Goal: Task Accomplishment & Management: Complete application form

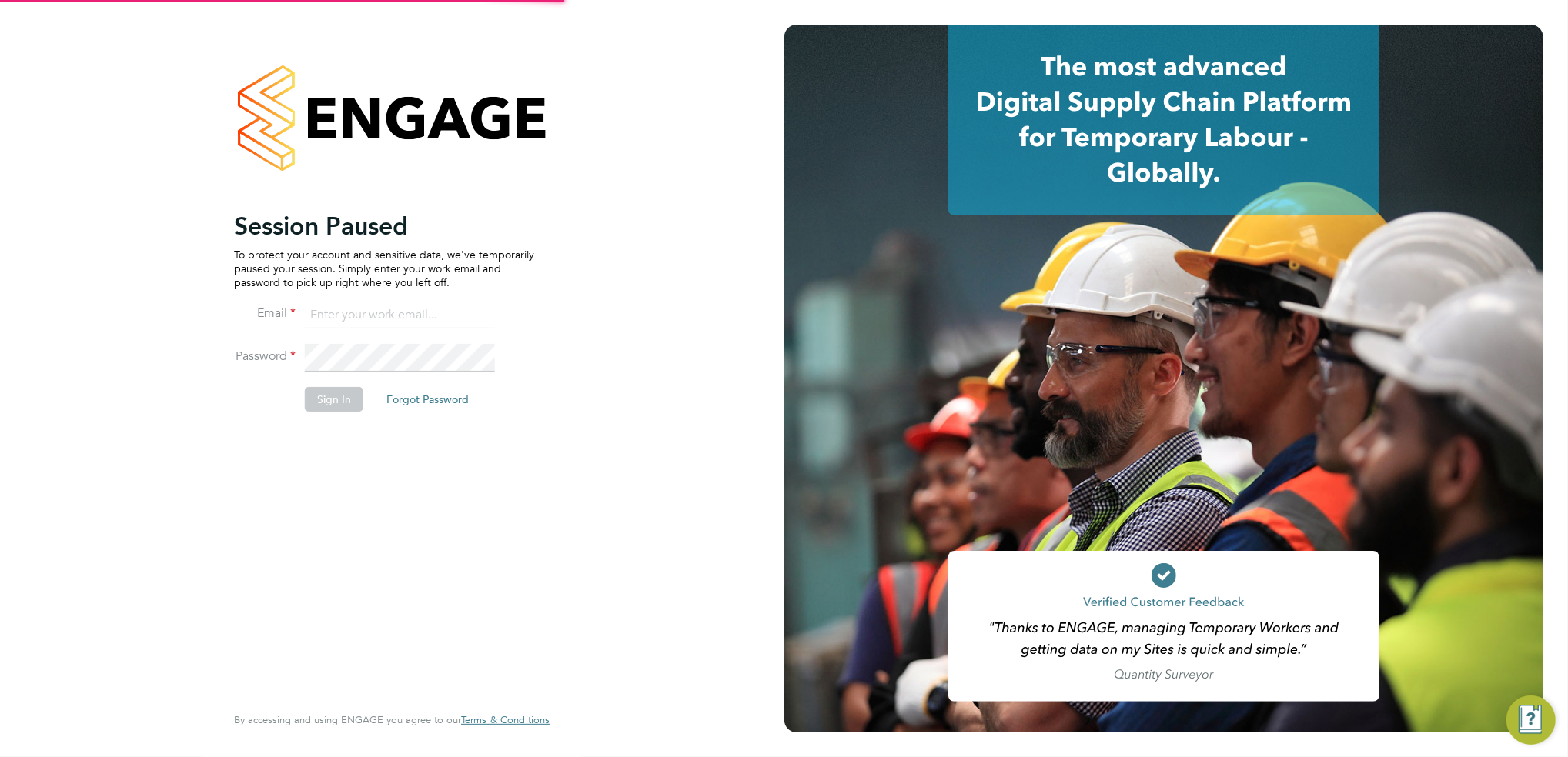
type input "tomnewton@itsconstruction.co.uk"
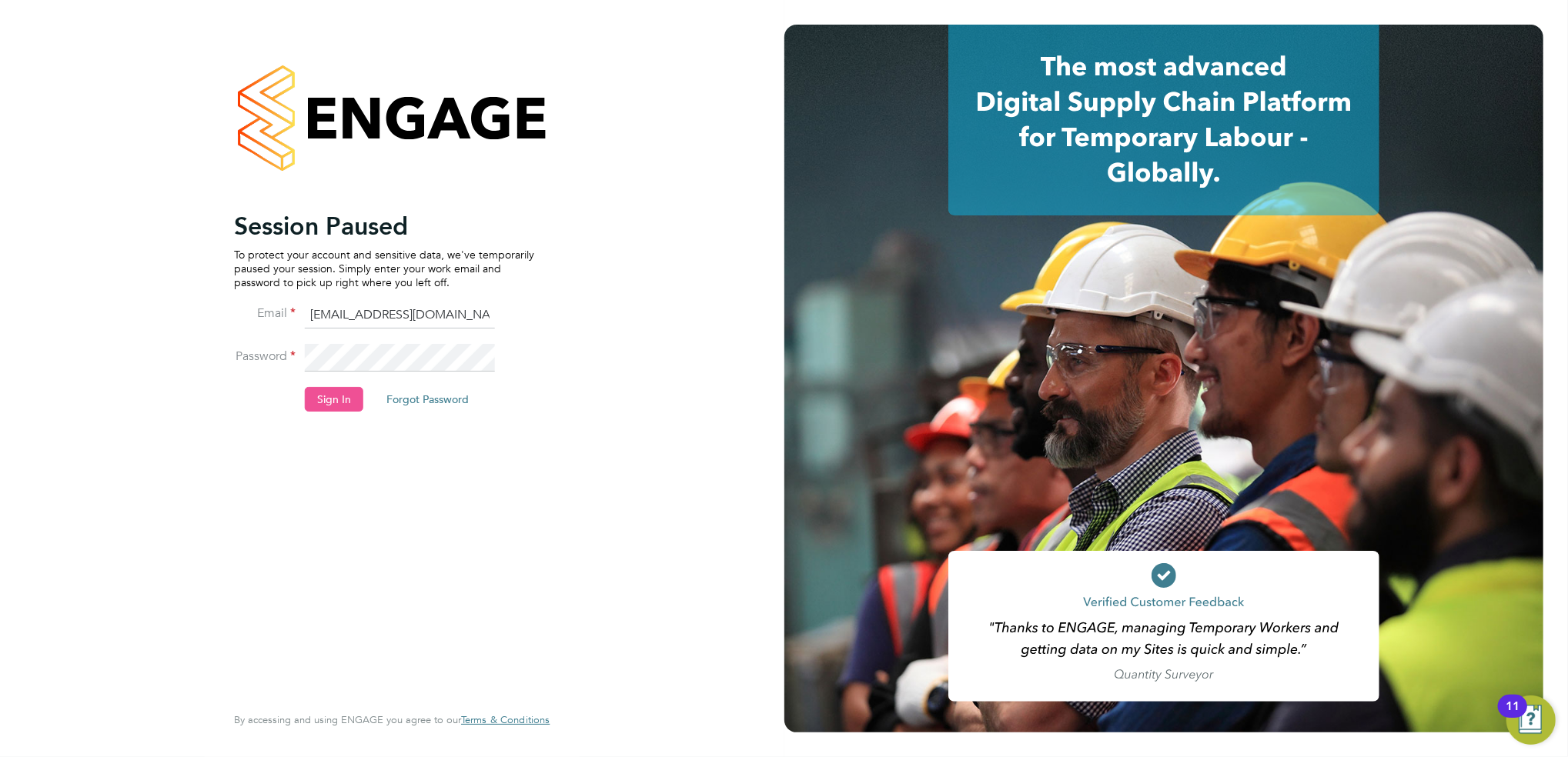
click at [327, 400] on button "Sign In" at bounding box center [334, 399] width 59 height 25
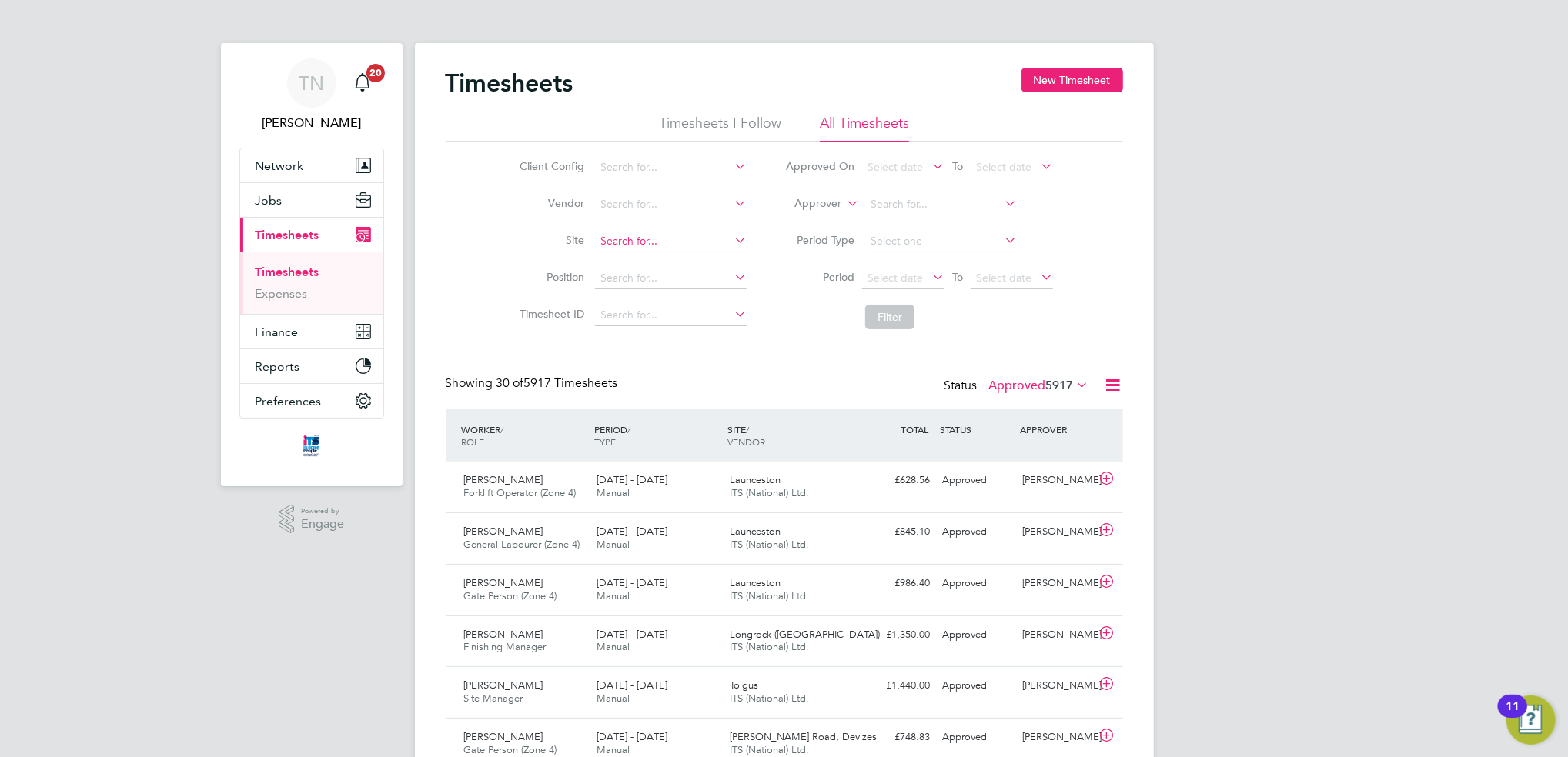
click at [641, 238] on input at bounding box center [671, 241] width 152 height 22
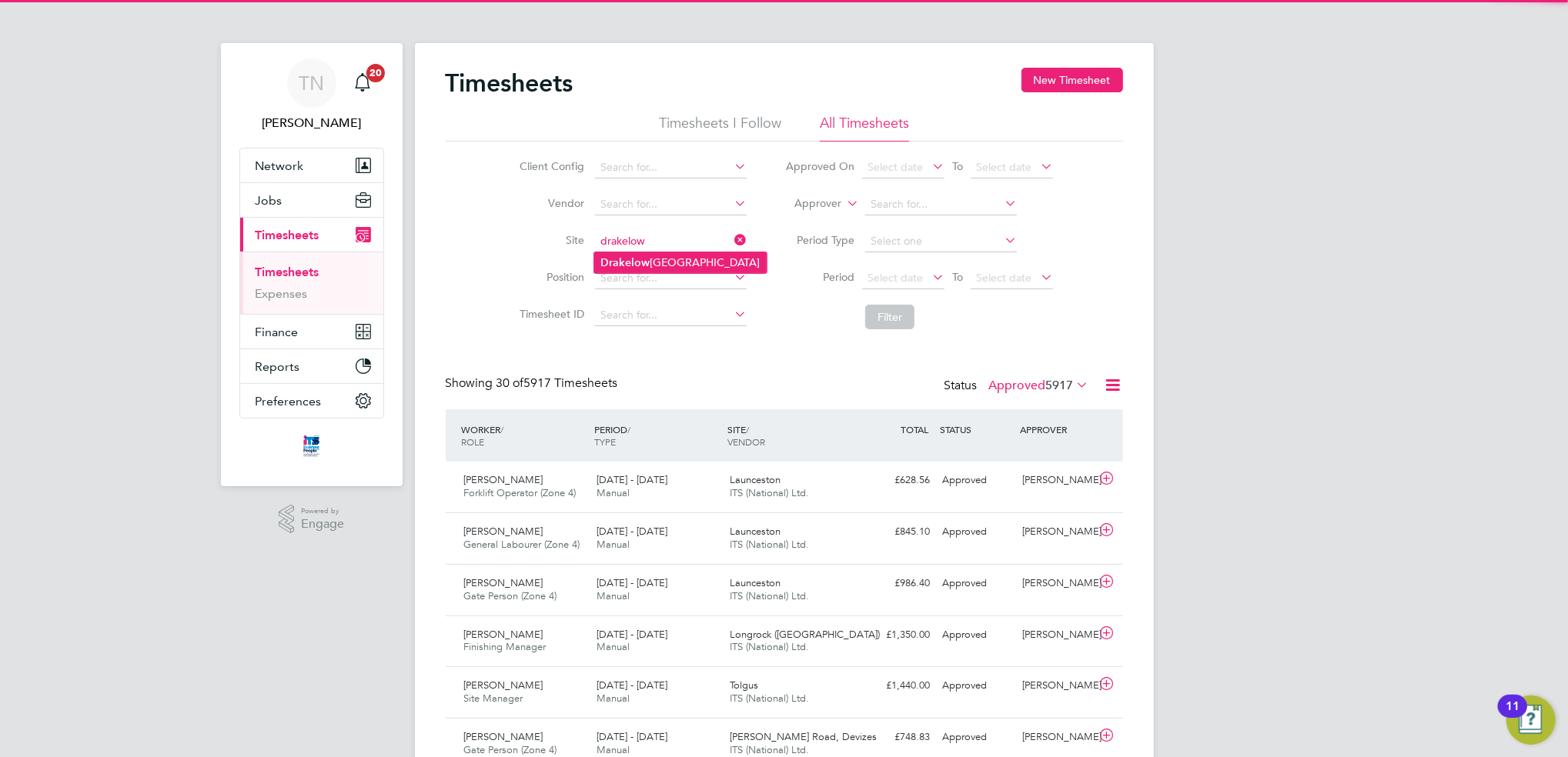
click at [657, 268] on li "Drakelow Riverside" at bounding box center [681, 262] width 173 height 21
type input "Drakelow Riverside"
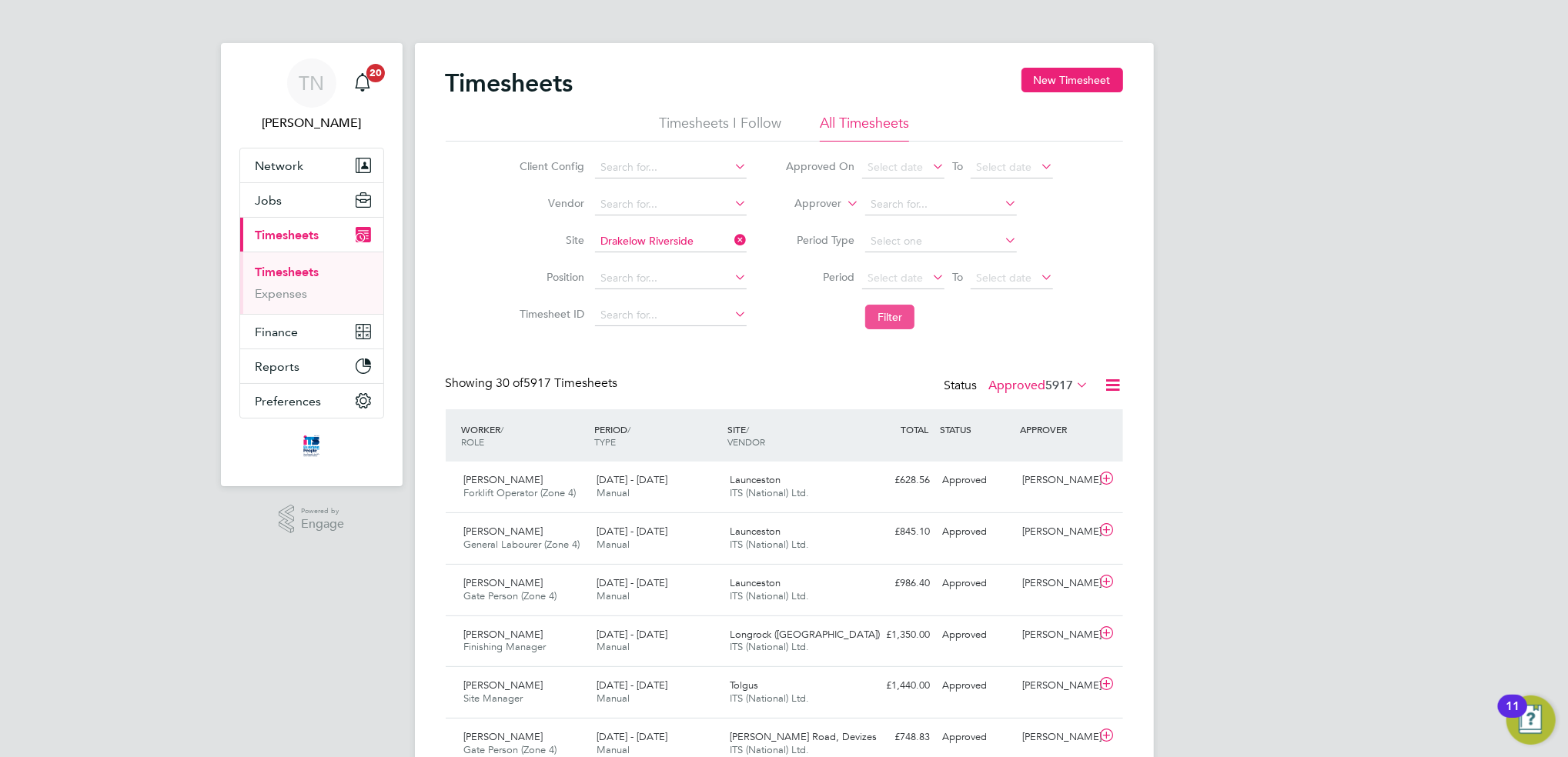
click at [893, 321] on button "Filter" at bounding box center [889, 317] width 49 height 25
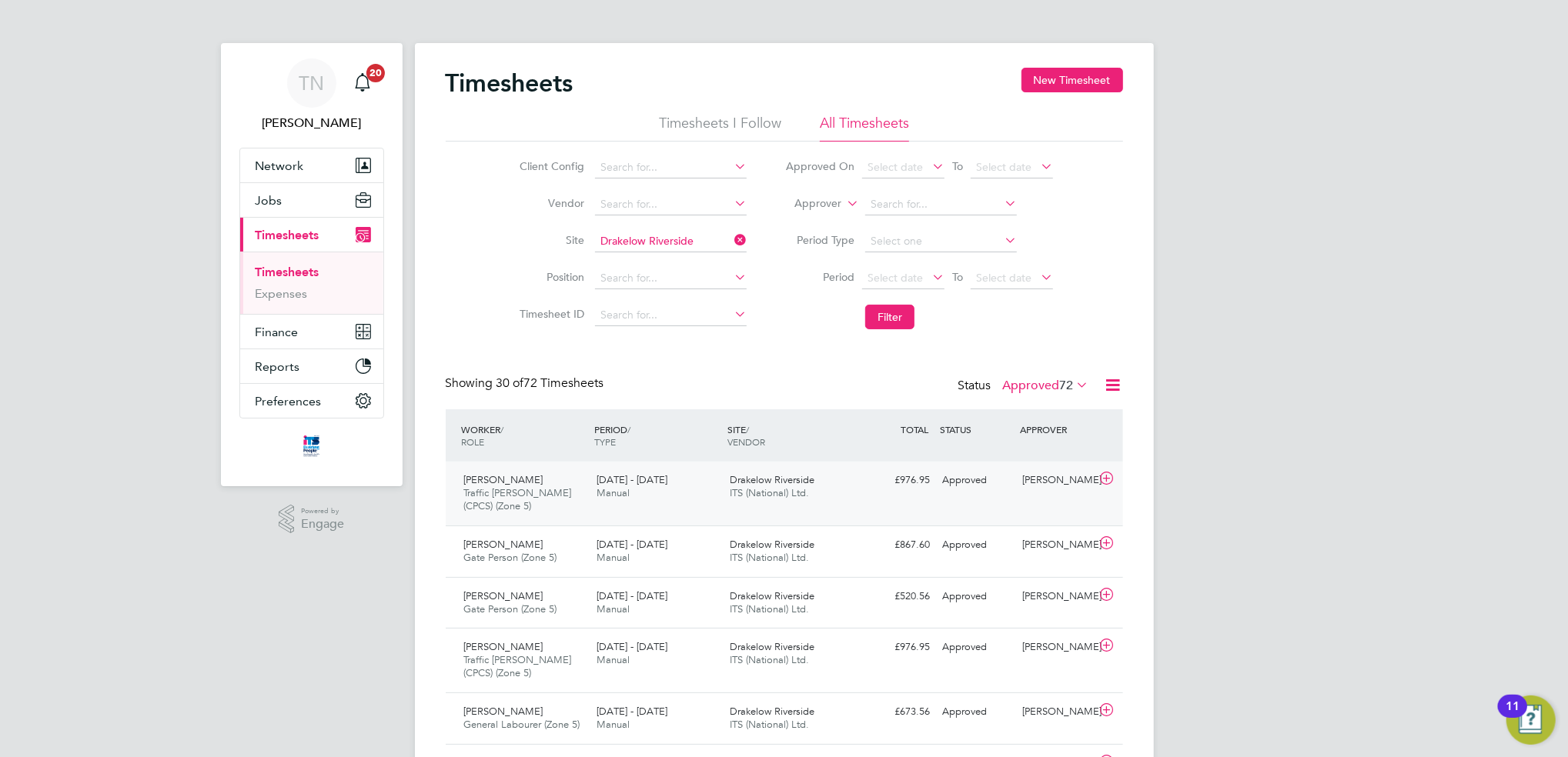
click at [842, 496] on div "Drakelow Riverside ITS (National) Ltd." at bounding box center [790, 486] width 133 height 38
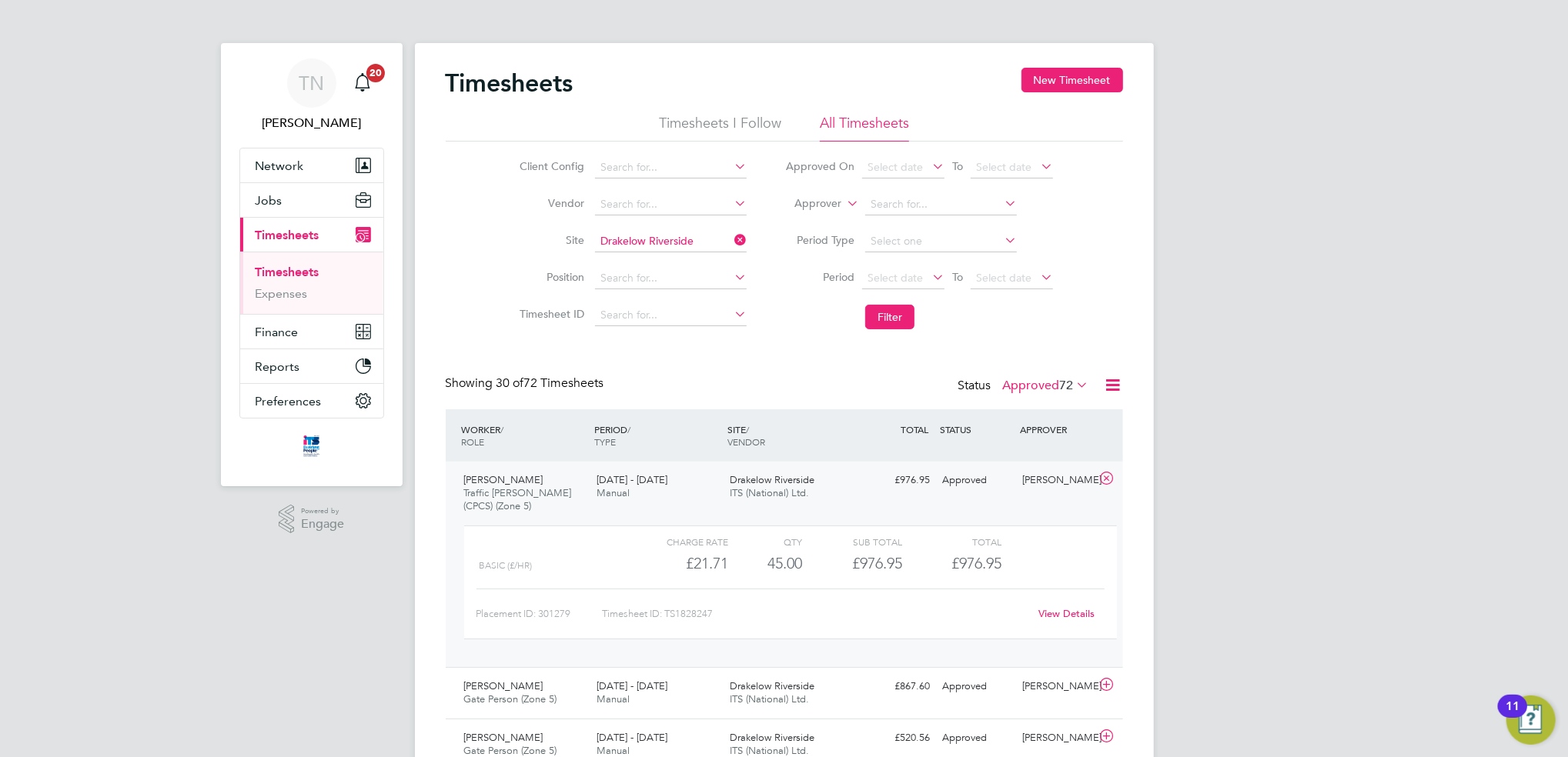
click at [842, 496] on div "Drakelow Riverside ITS (National) Ltd." at bounding box center [790, 486] width 133 height 38
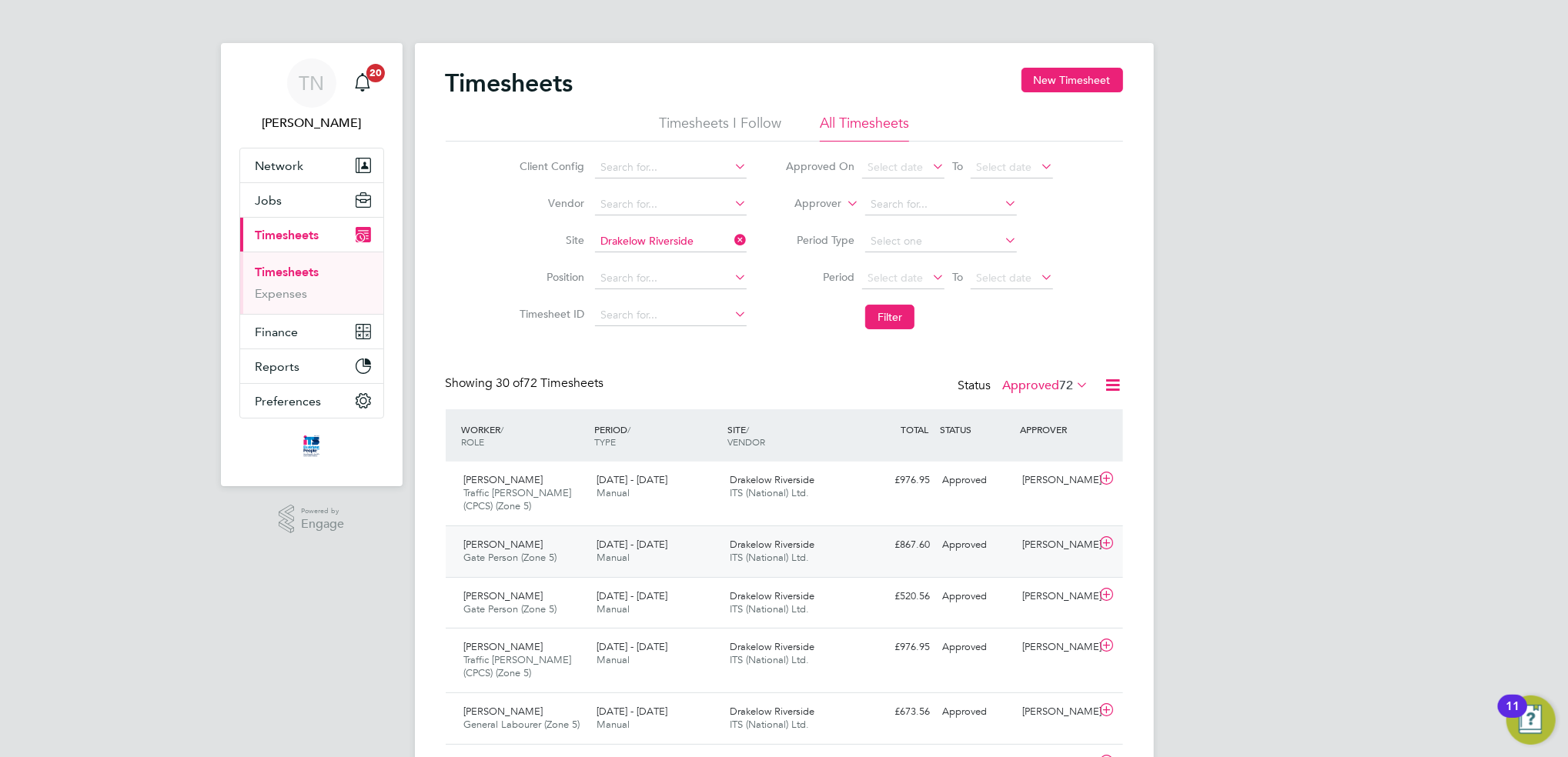
click at [847, 553] on div "Drakelow Riverside ITS (National) Ltd." at bounding box center [790, 551] width 133 height 38
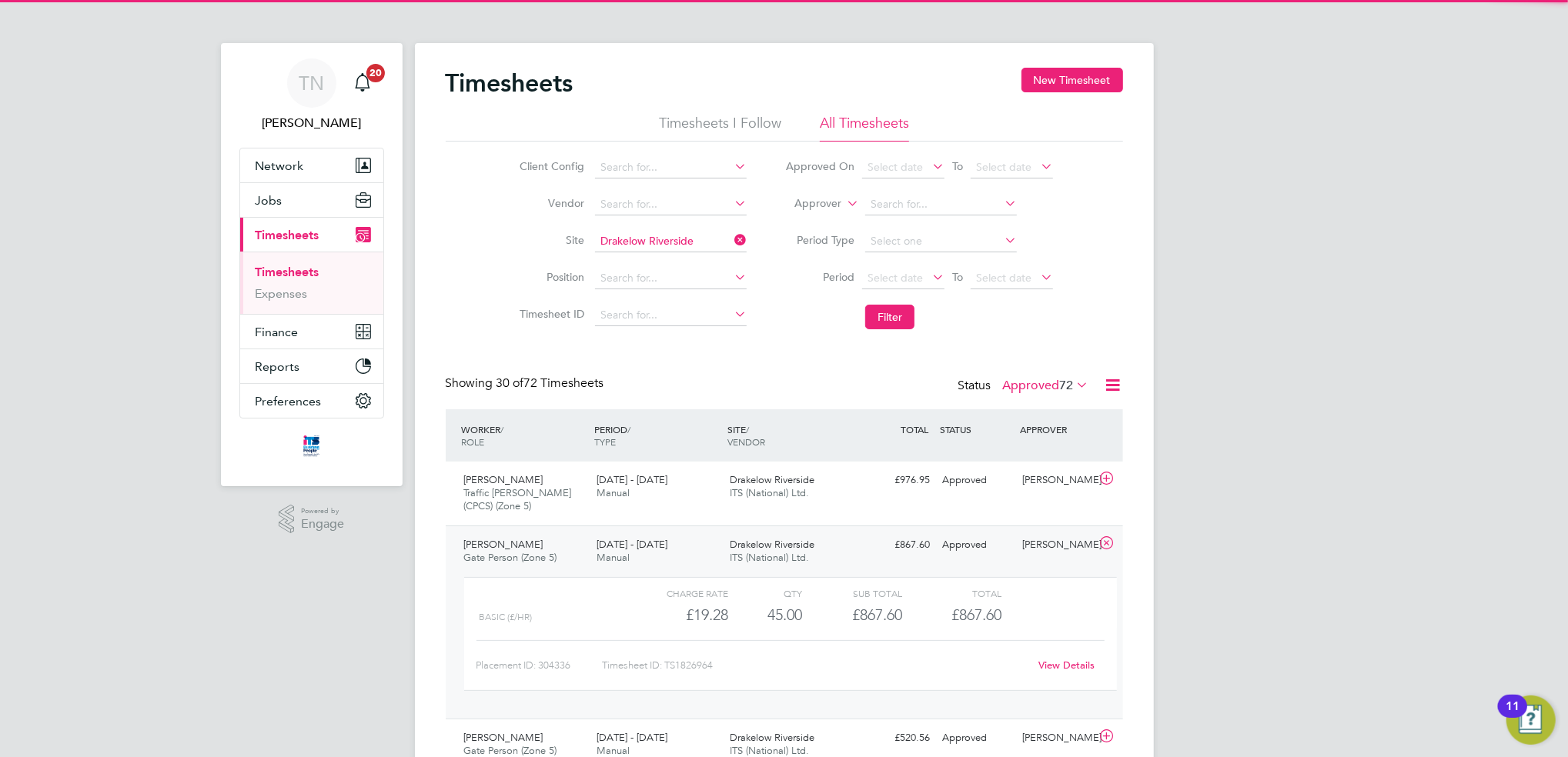
click at [847, 553] on div "Drakelow Riverside ITS (National) Ltd." at bounding box center [790, 551] width 133 height 38
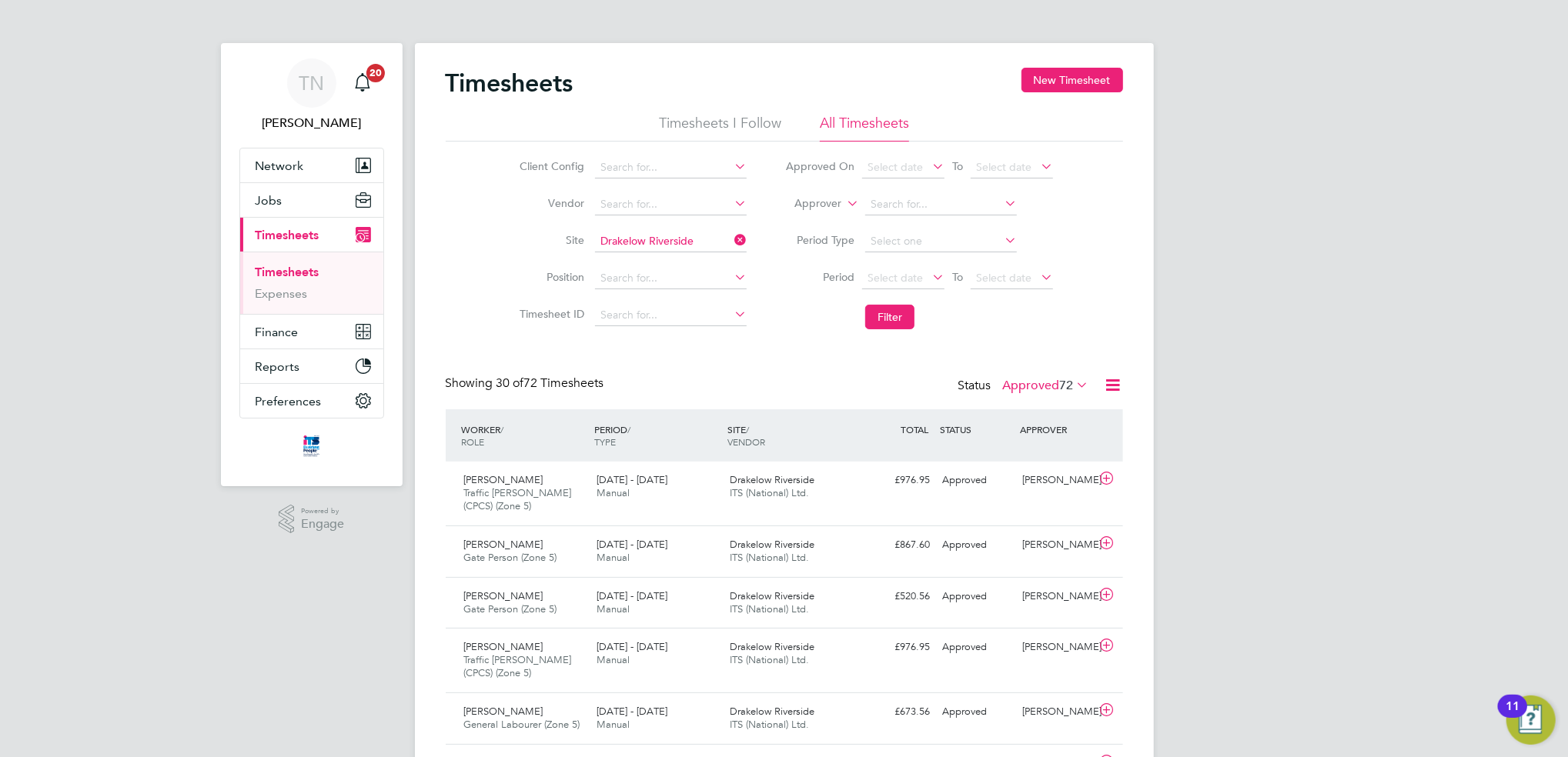
click at [732, 238] on icon at bounding box center [732, 240] width 0 height 22
click at [681, 241] on input at bounding box center [671, 241] width 152 height 22
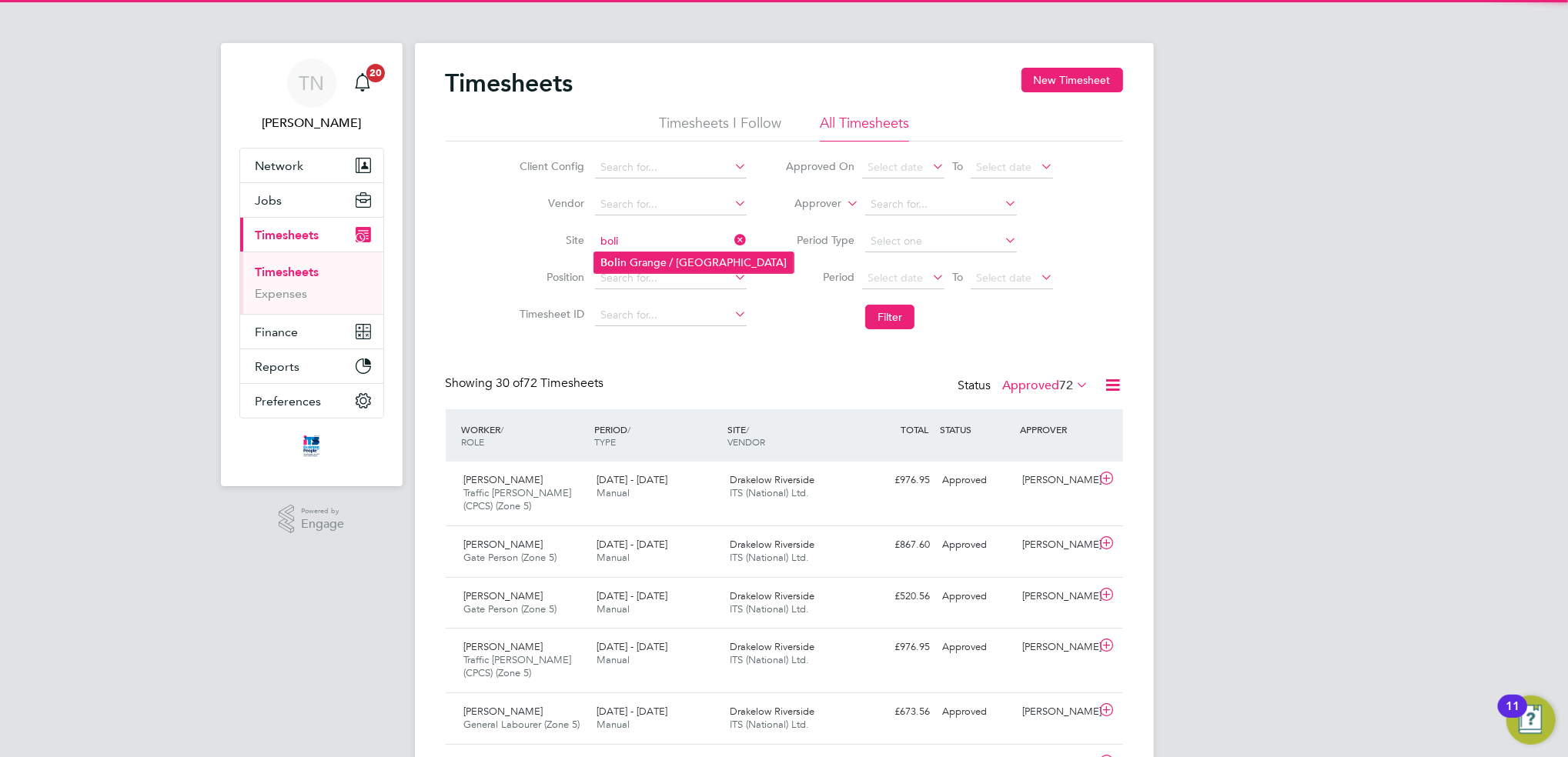
click at [673, 263] on li "Boli n Grange / [GEOGRAPHIC_DATA]" at bounding box center [693, 262] width 199 height 21
type input "[PERSON_NAME] Grange / [GEOGRAPHIC_DATA]"
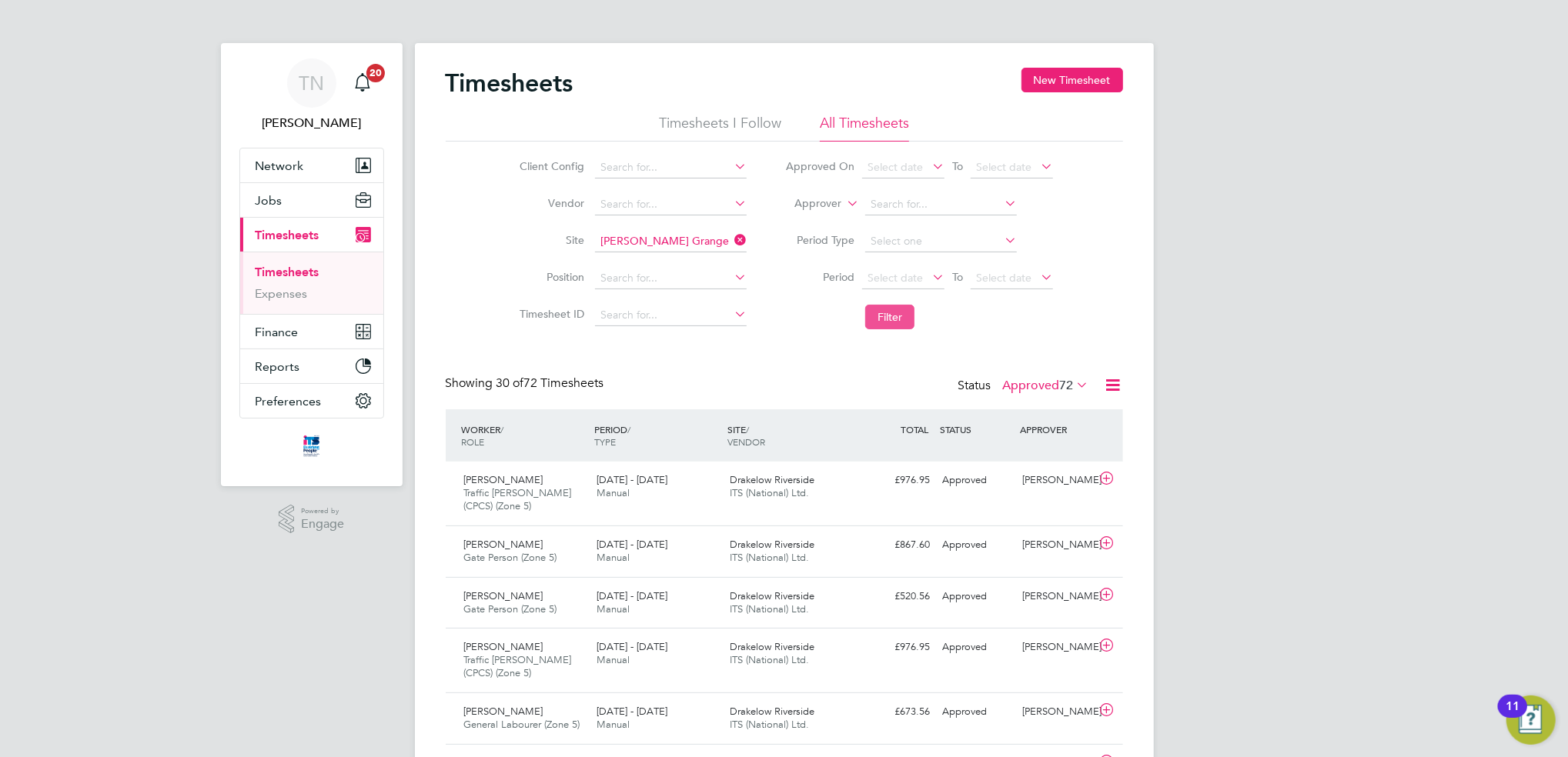
click at [900, 318] on button "Filter" at bounding box center [889, 317] width 49 height 25
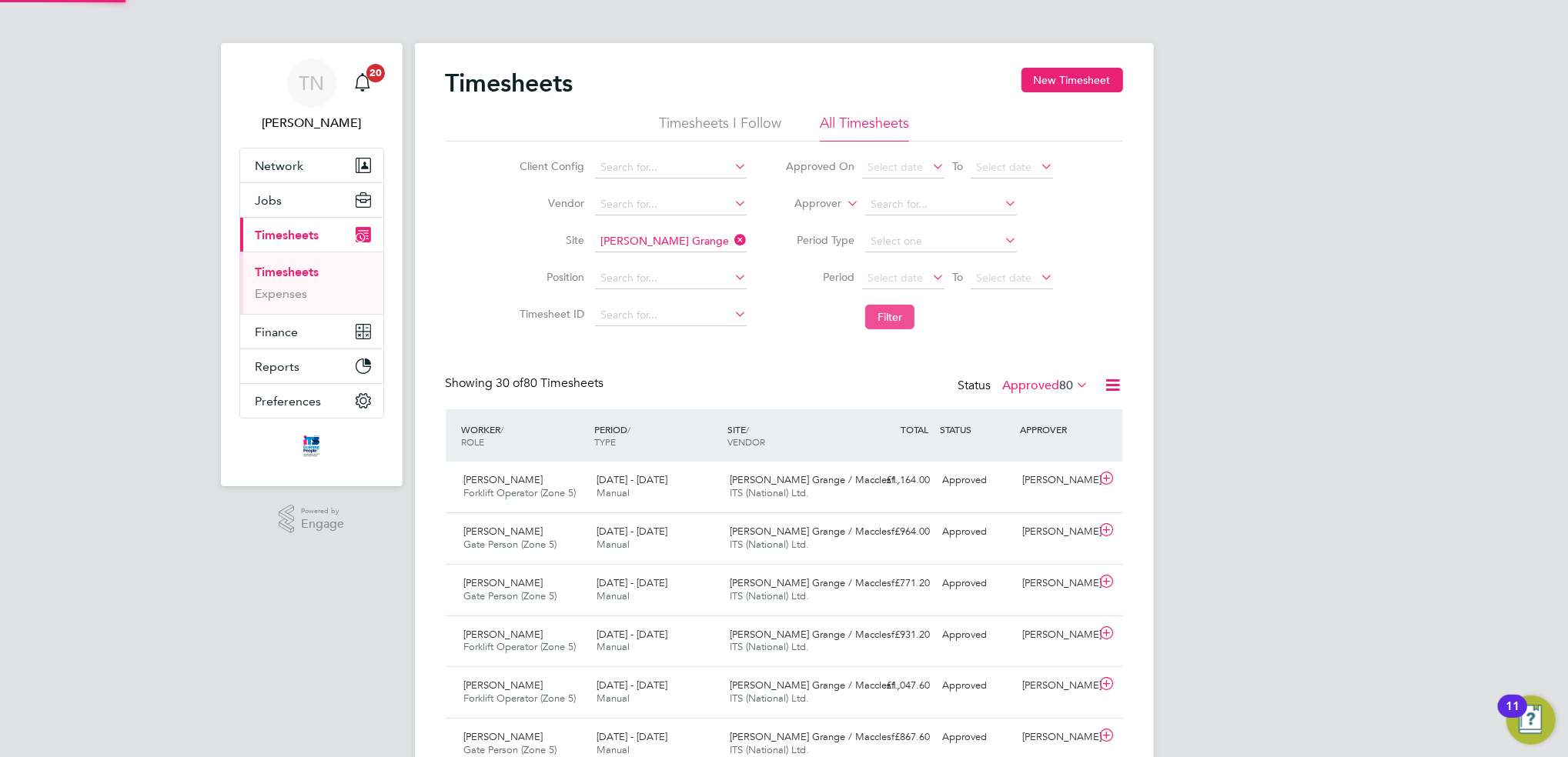
scroll to position [38, 133]
click at [832, 488] on div "[PERSON_NAME] Grange / Macclesf… ITS (National) Ltd." at bounding box center [790, 486] width 133 height 38
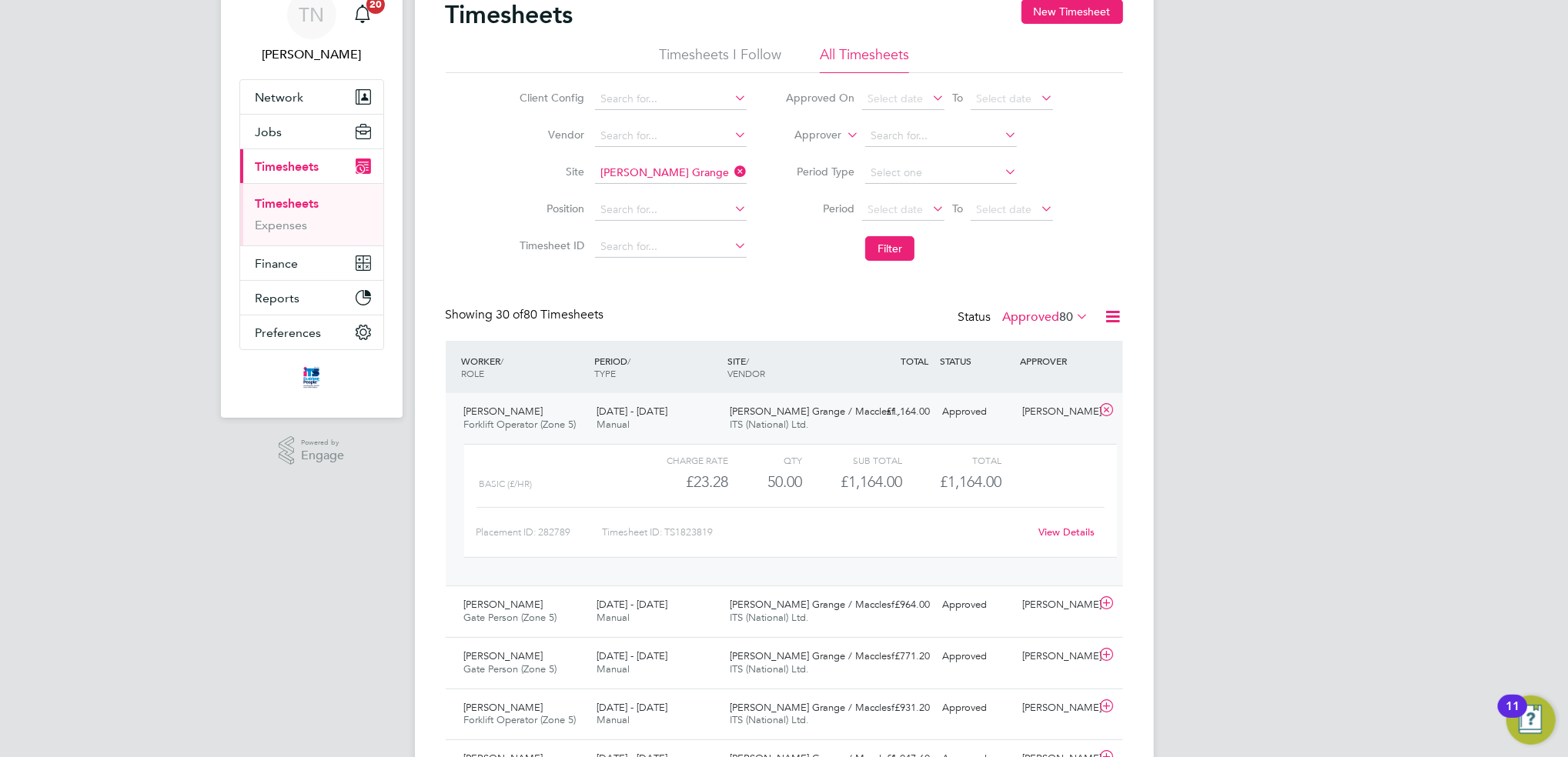
click at [857, 423] on div "£1,164.00 Approved" at bounding box center [897, 412] width 80 height 25
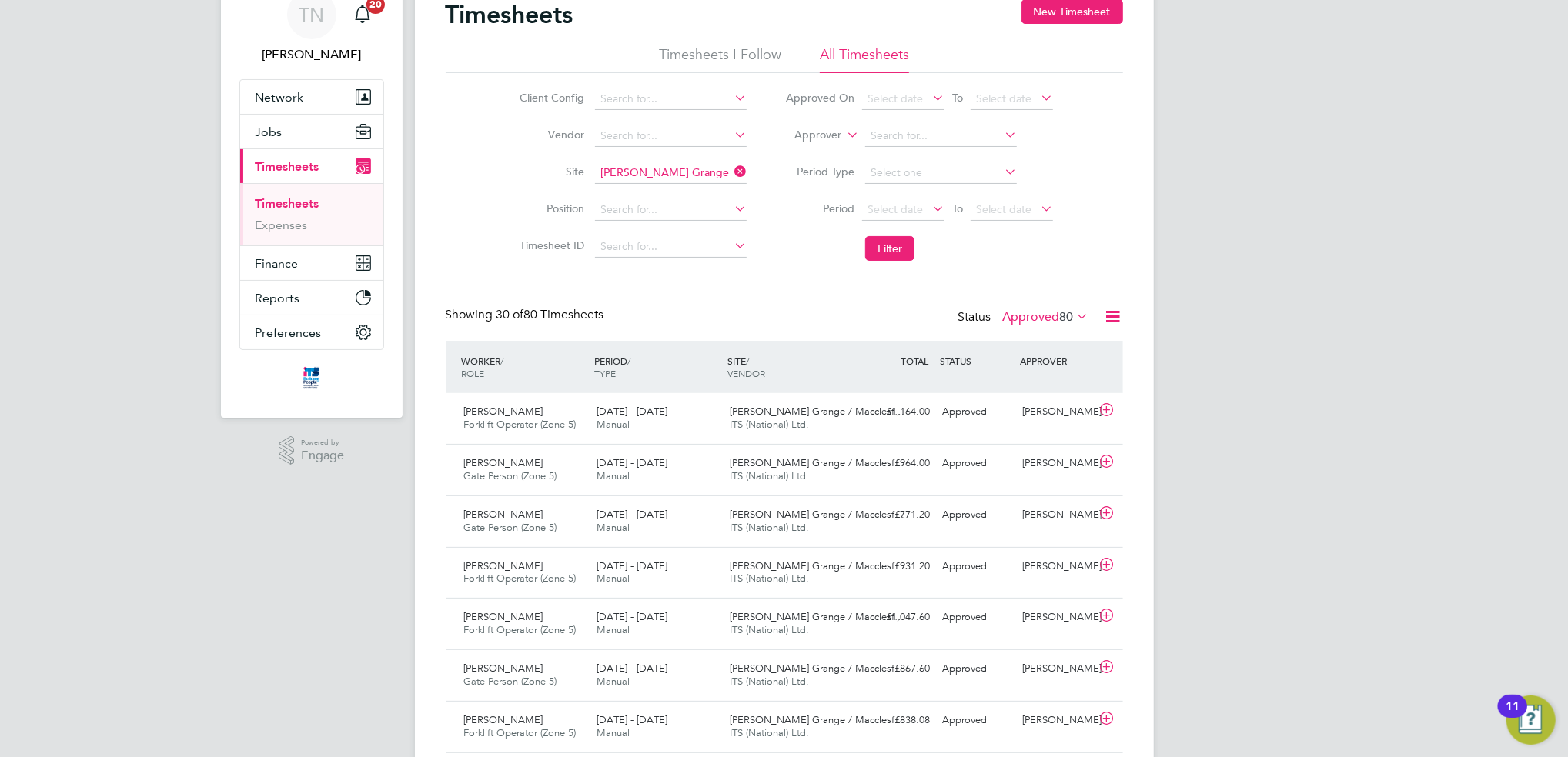
click at [1030, 324] on div "Status Approved 80" at bounding box center [1025, 318] width 134 height 22
click at [1030, 318] on label "Approved 80" at bounding box center [1046, 318] width 86 height 16
click at [1047, 391] on li "Submitted" at bounding box center [1037, 387] width 71 height 22
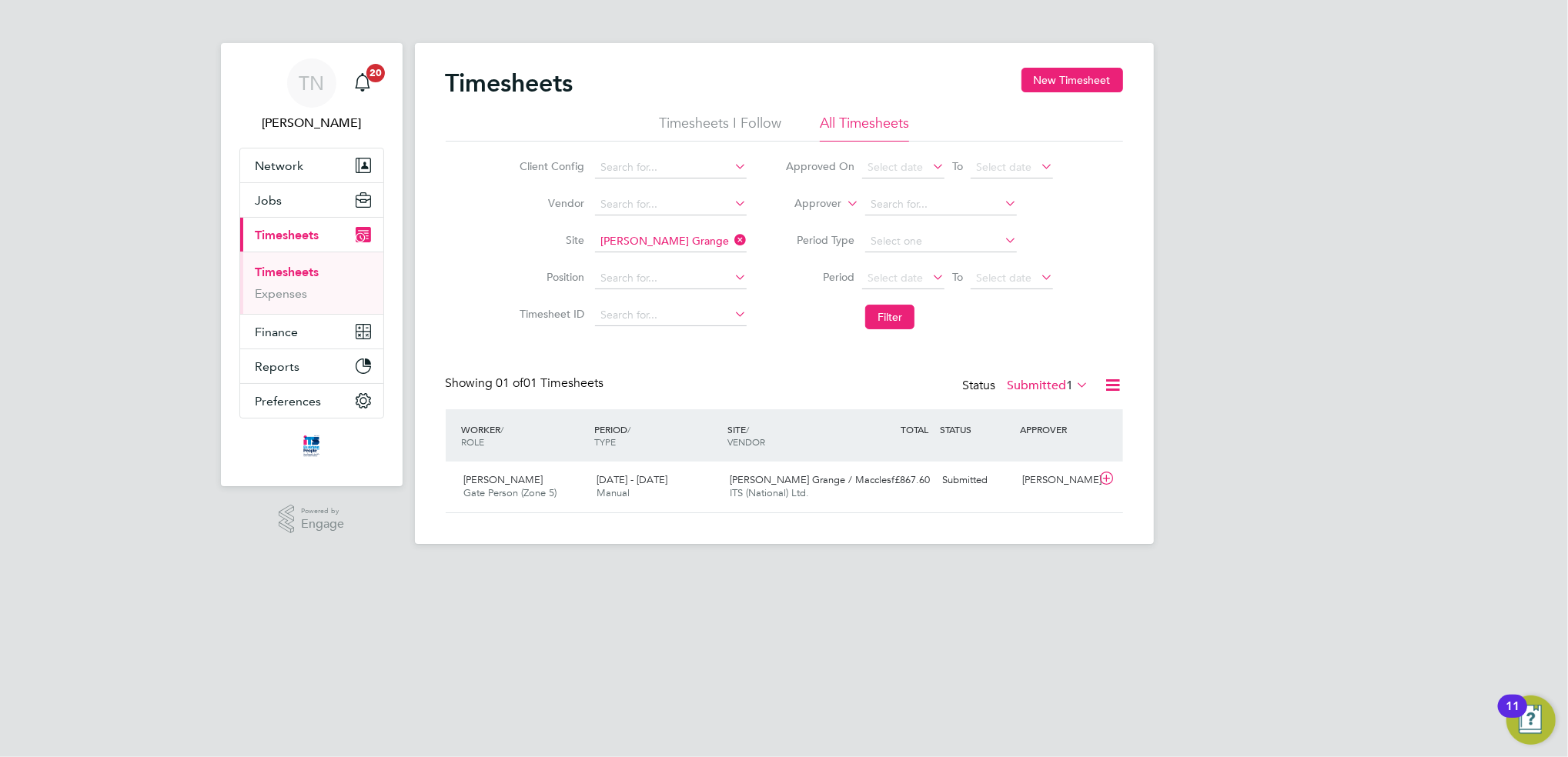
click at [1037, 386] on label "Submitted 1" at bounding box center [1048, 385] width 81 height 16
click at [1040, 472] on li "Approved" at bounding box center [1039, 478] width 71 height 22
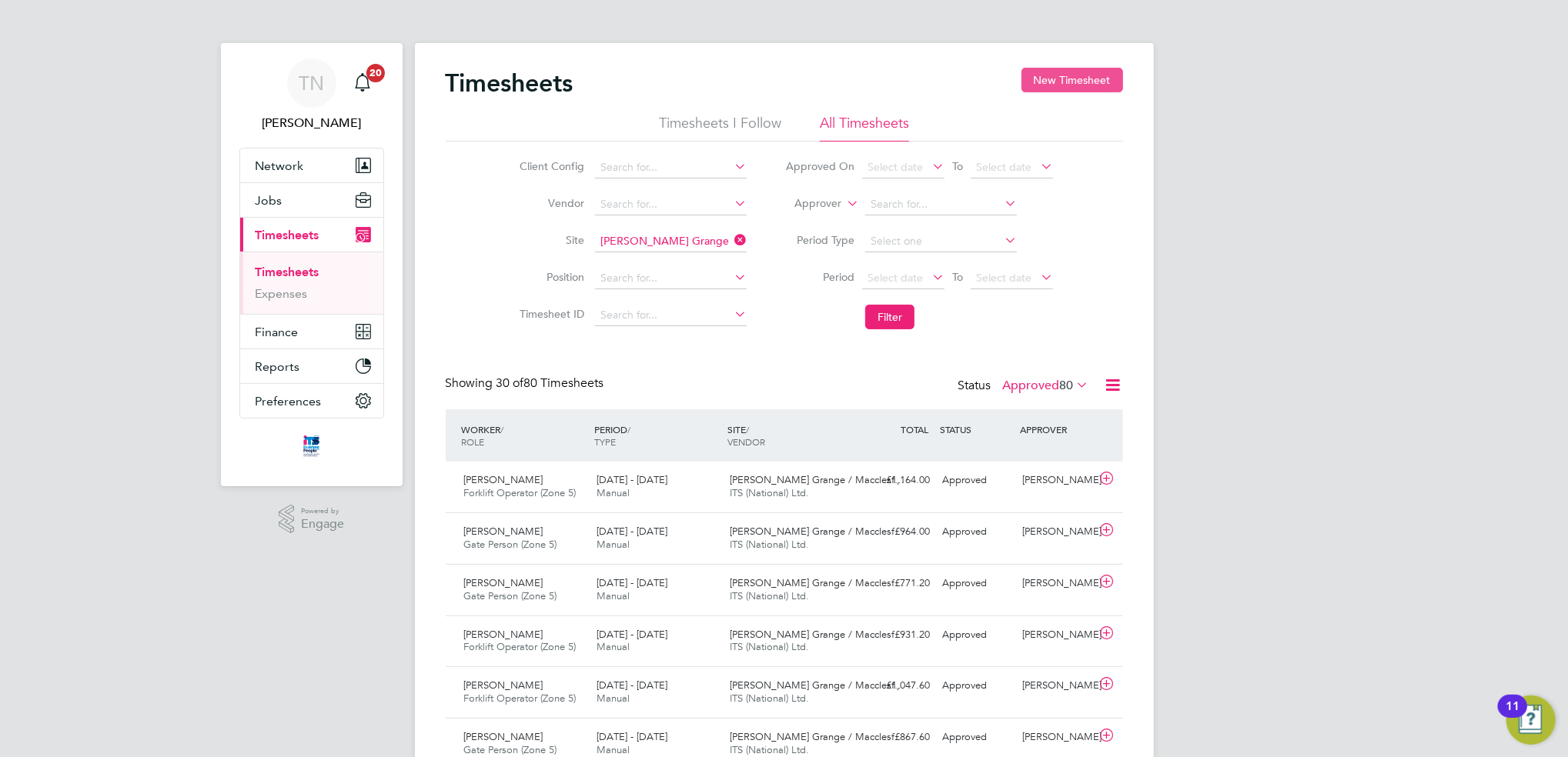
click at [1084, 76] on button "New Timesheet" at bounding box center [1073, 79] width 102 height 25
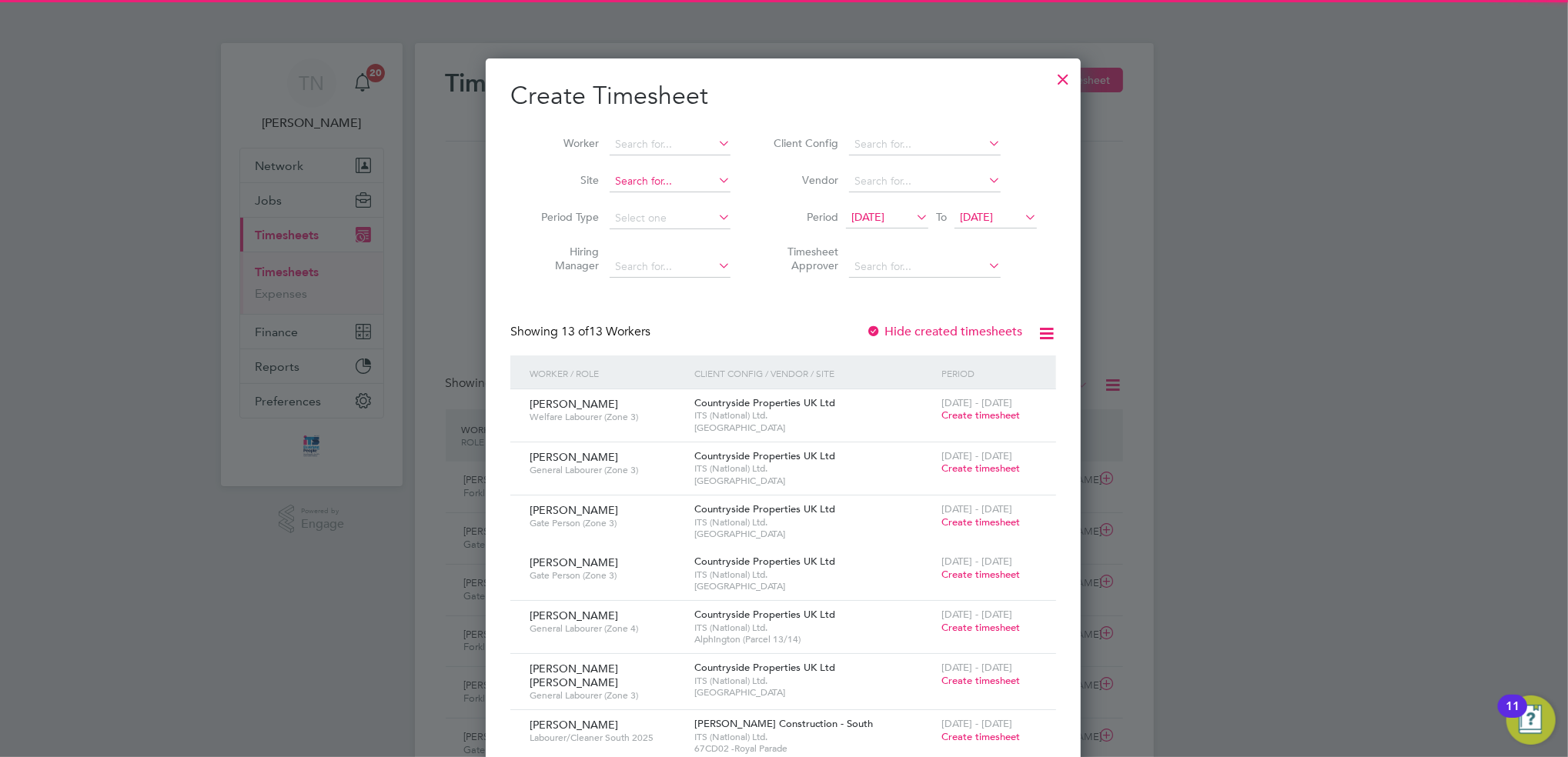
click at [648, 184] on input at bounding box center [670, 181] width 121 height 22
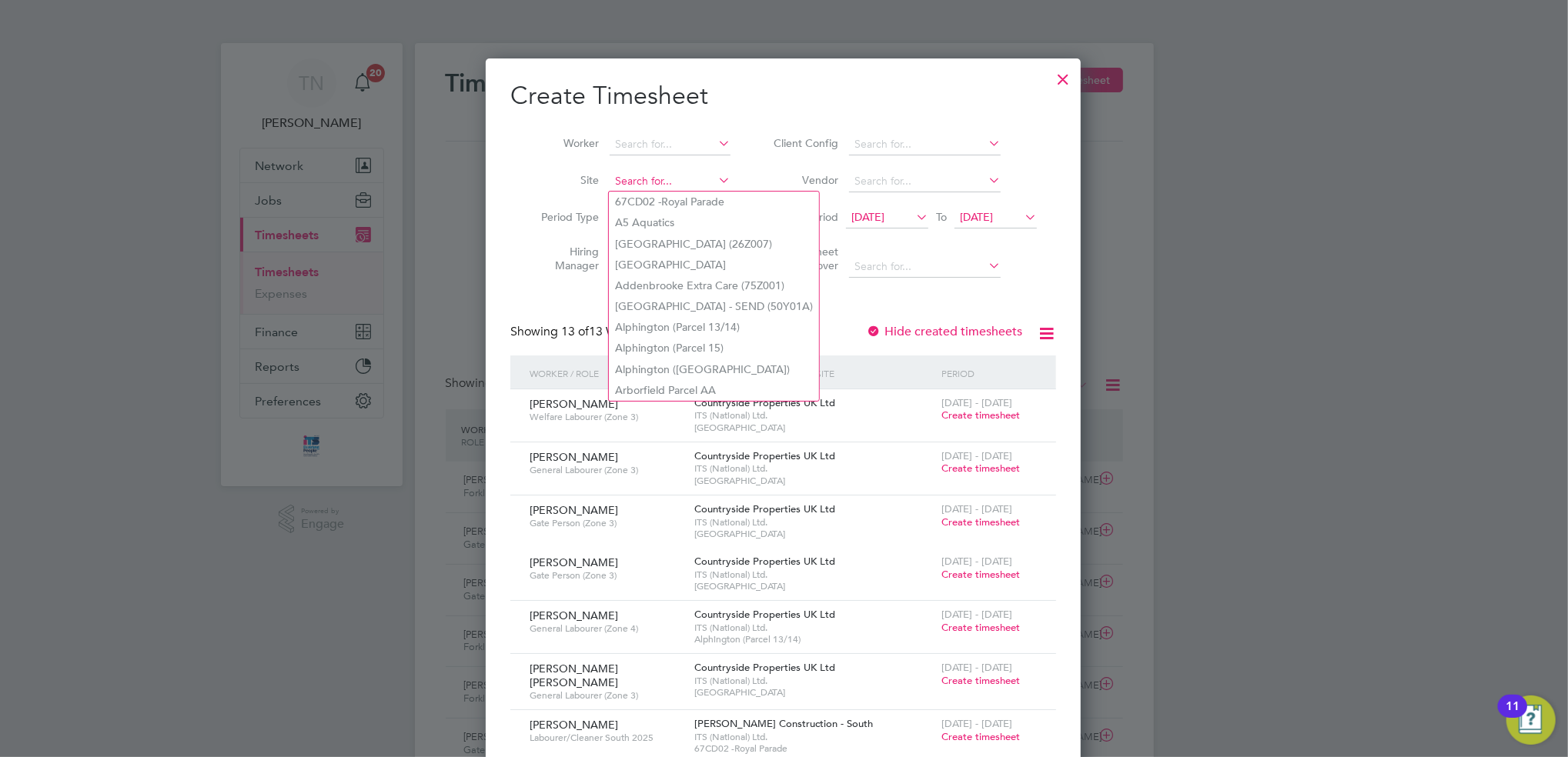
type input "o"
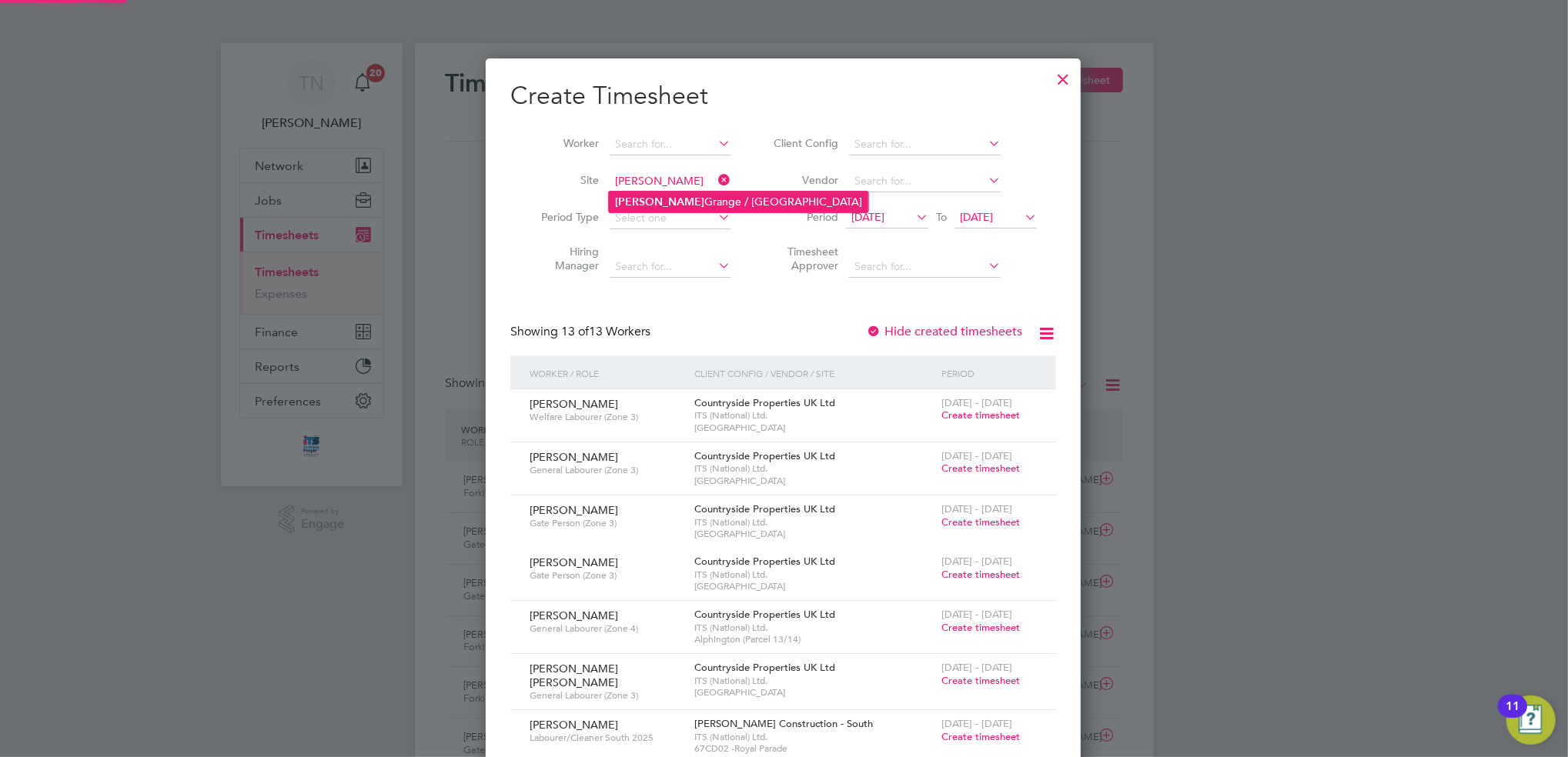
click at [648, 199] on li "[PERSON_NAME] Grange / [GEOGRAPHIC_DATA]" at bounding box center [738, 201] width 260 height 21
type input "[PERSON_NAME] Grange / [GEOGRAPHIC_DATA]"
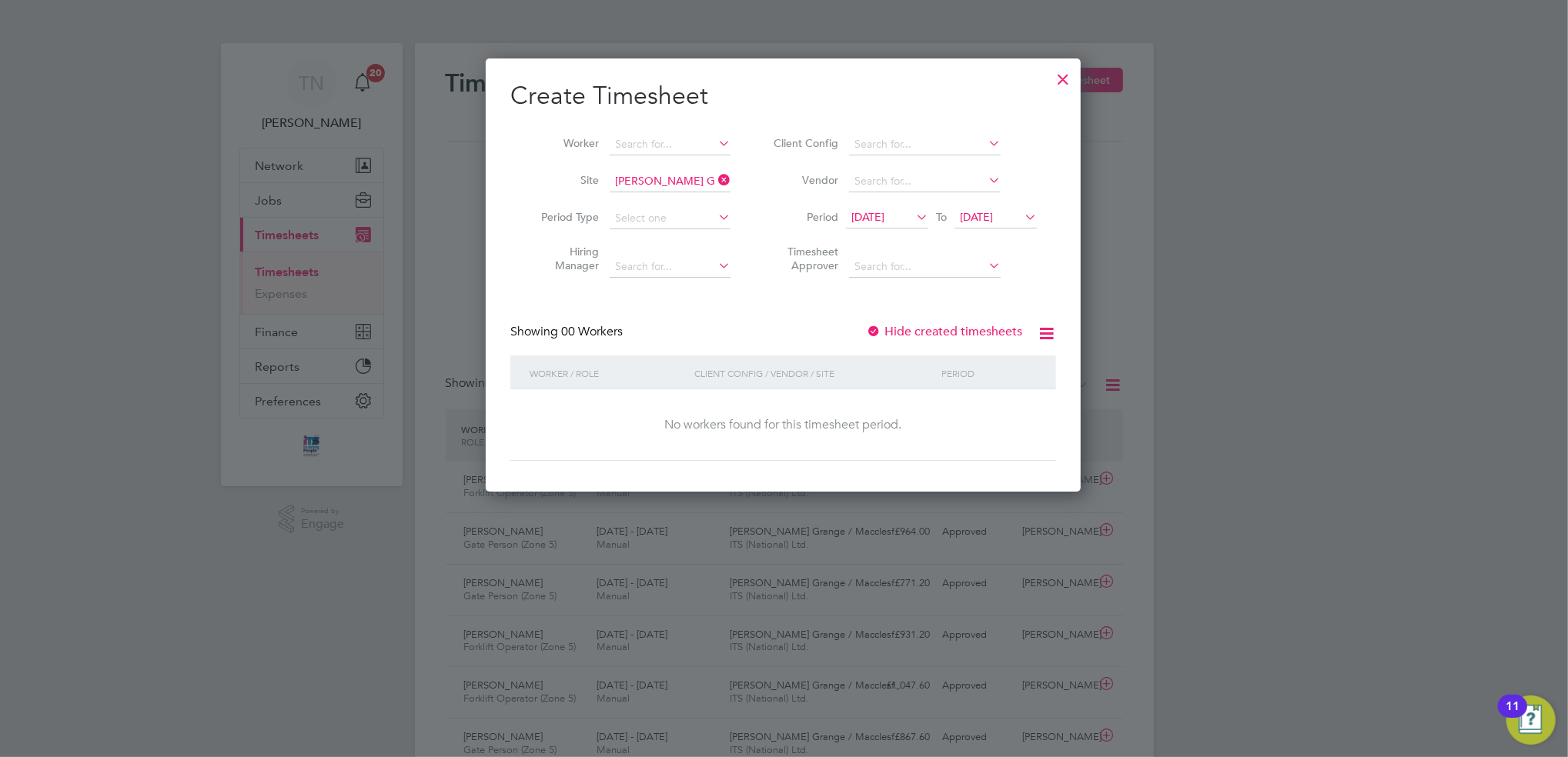
click at [859, 219] on span "[DATE]" at bounding box center [868, 217] width 33 height 14
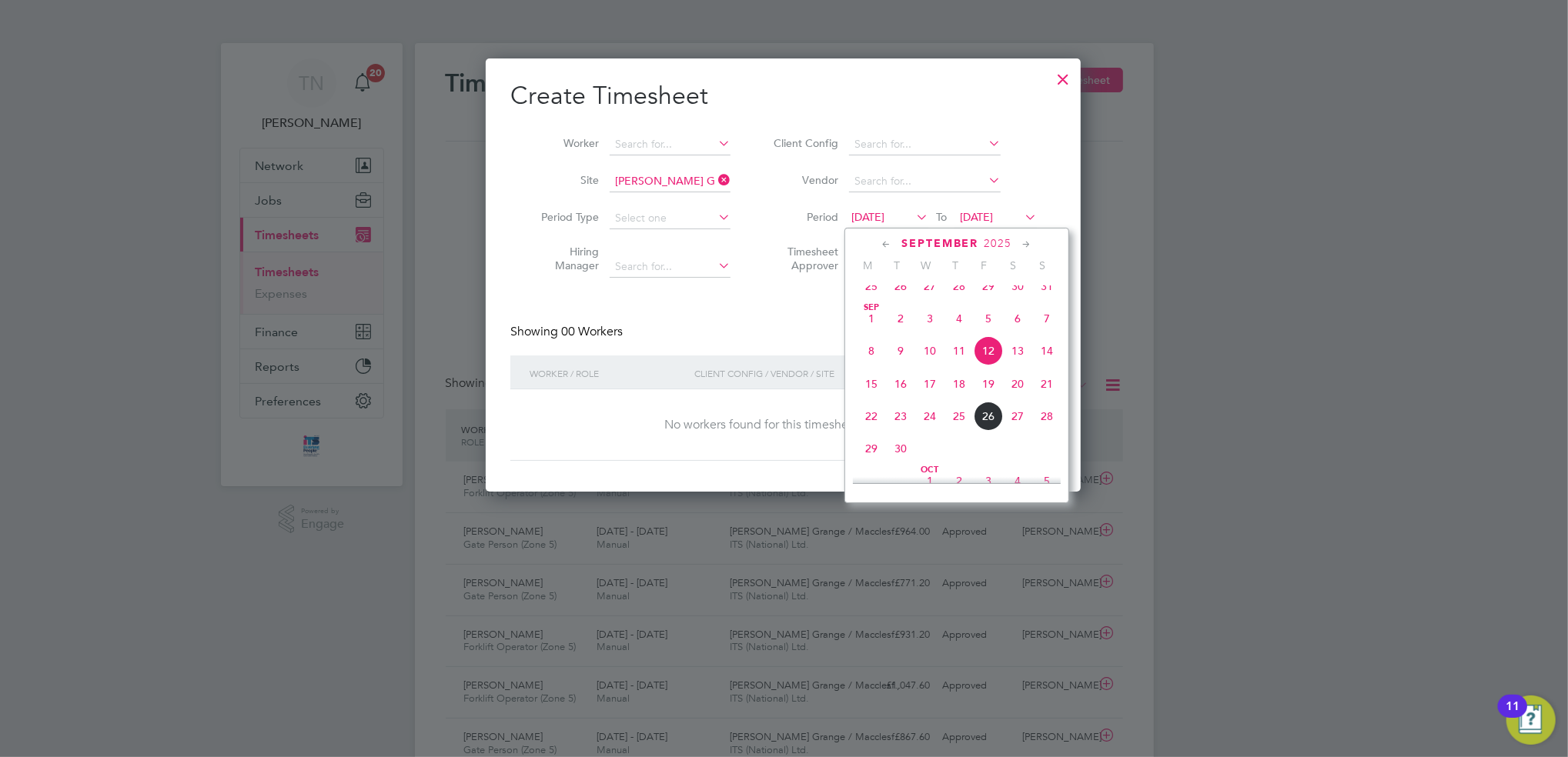
click at [868, 422] on span "22" at bounding box center [872, 417] width 29 height 29
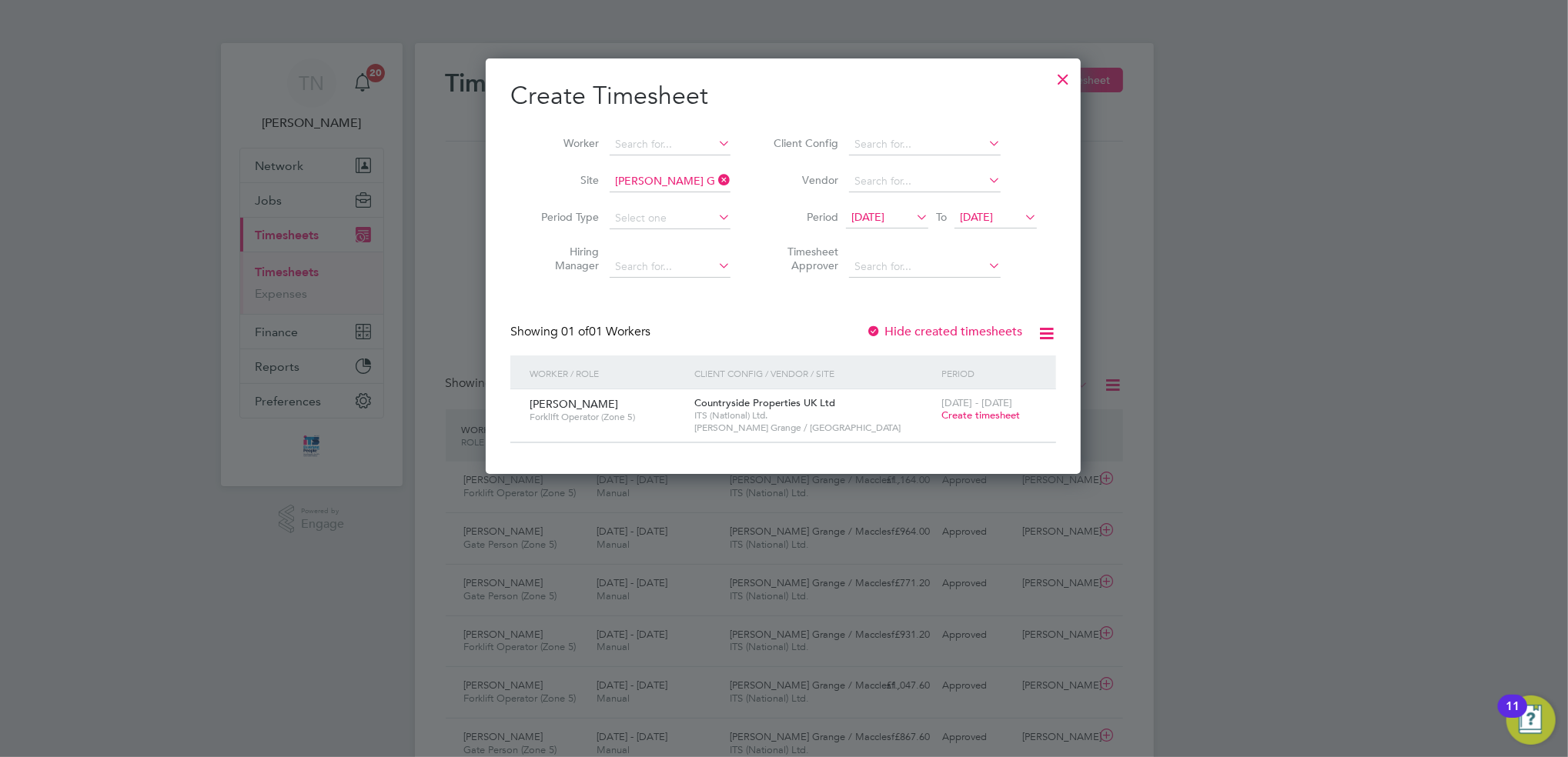
click at [975, 411] on span "Create timesheet" at bounding box center [981, 415] width 78 height 13
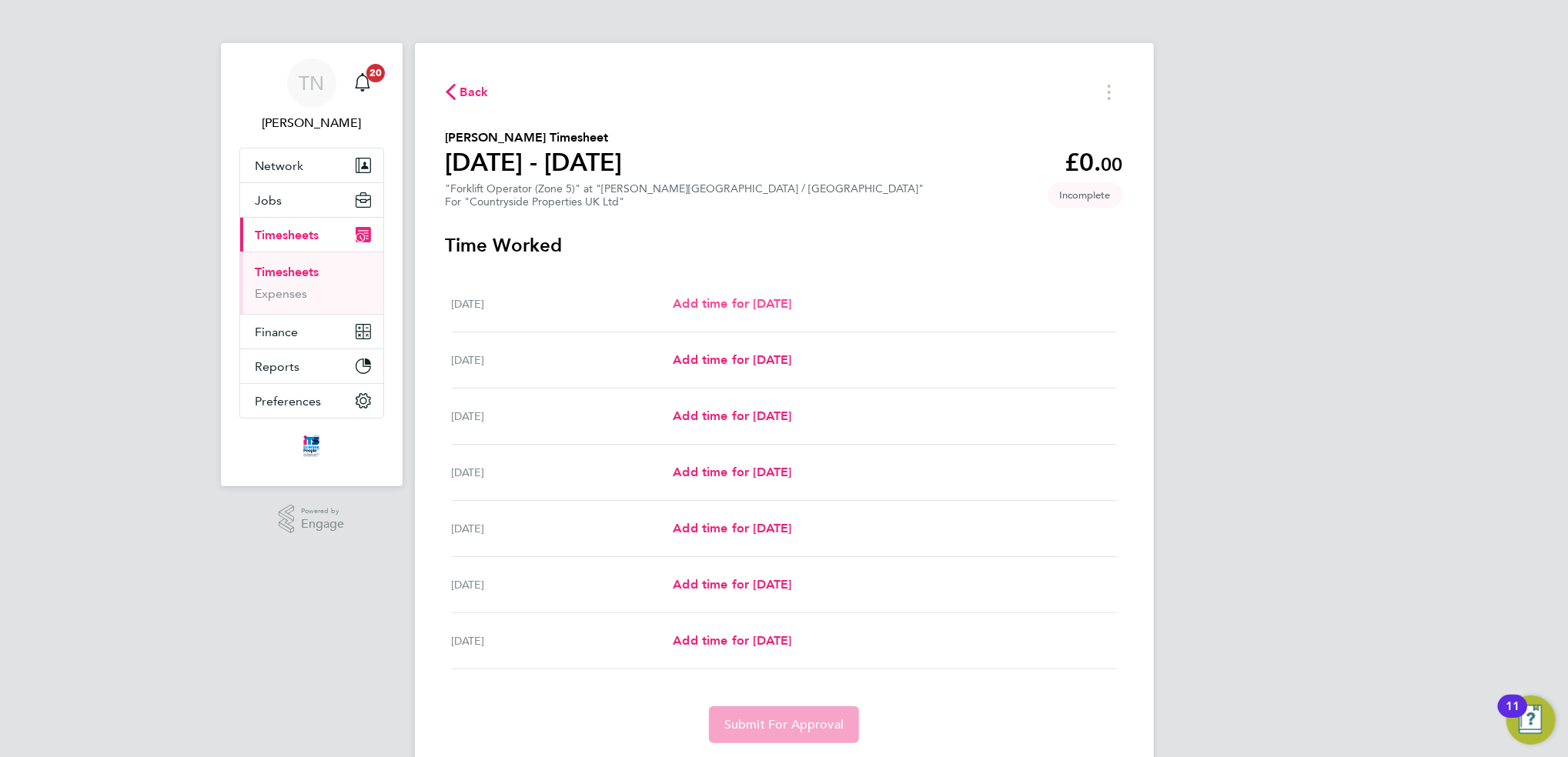
click at [752, 302] on span "Add time for [DATE]" at bounding box center [732, 303] width 119 height 15
select select "30"
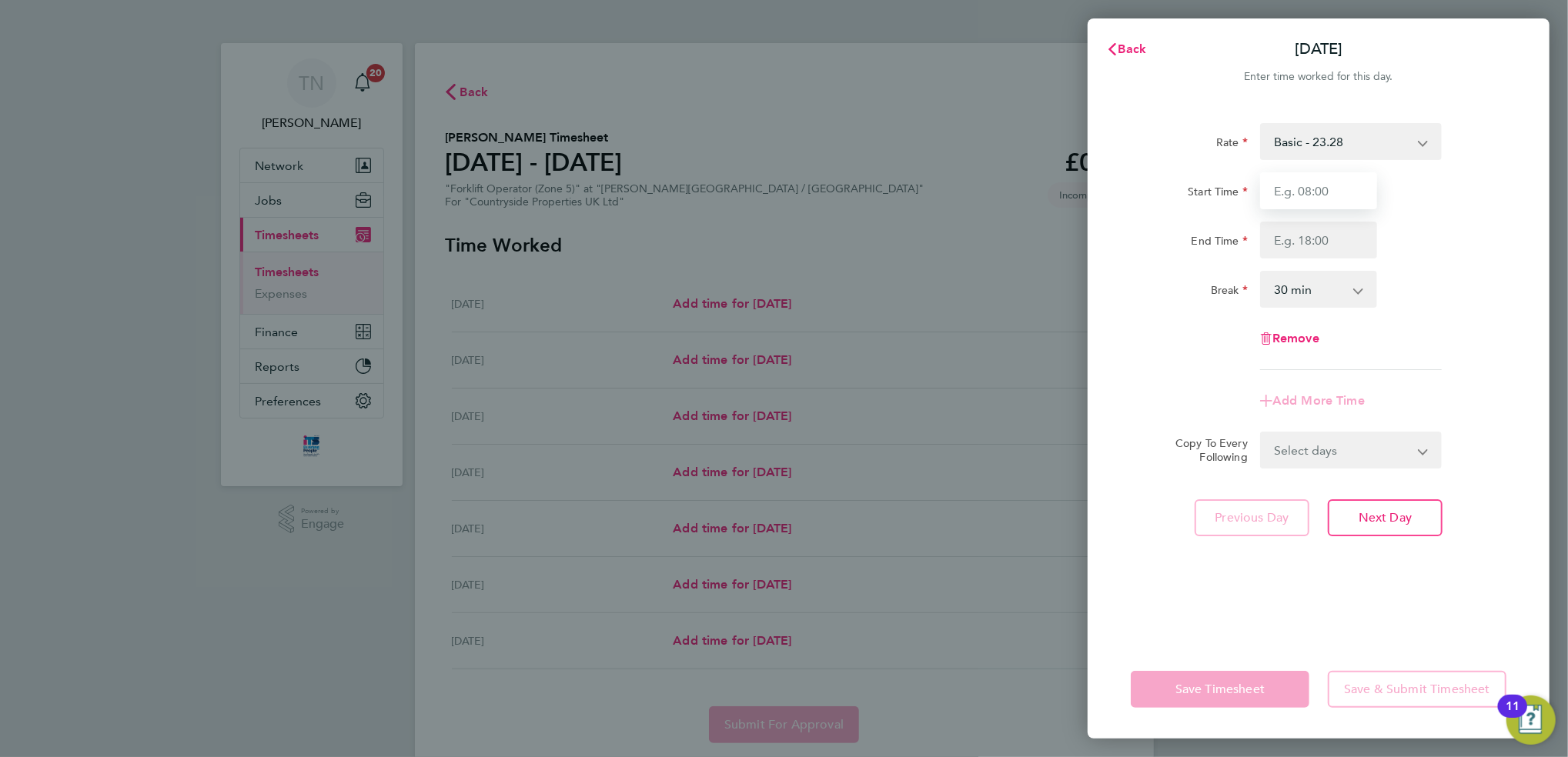
click at [1294, 195] on input "Start Time" at bounding box center [1318, 191] width 117 height 37
type input "07:30"
type input "16:30"
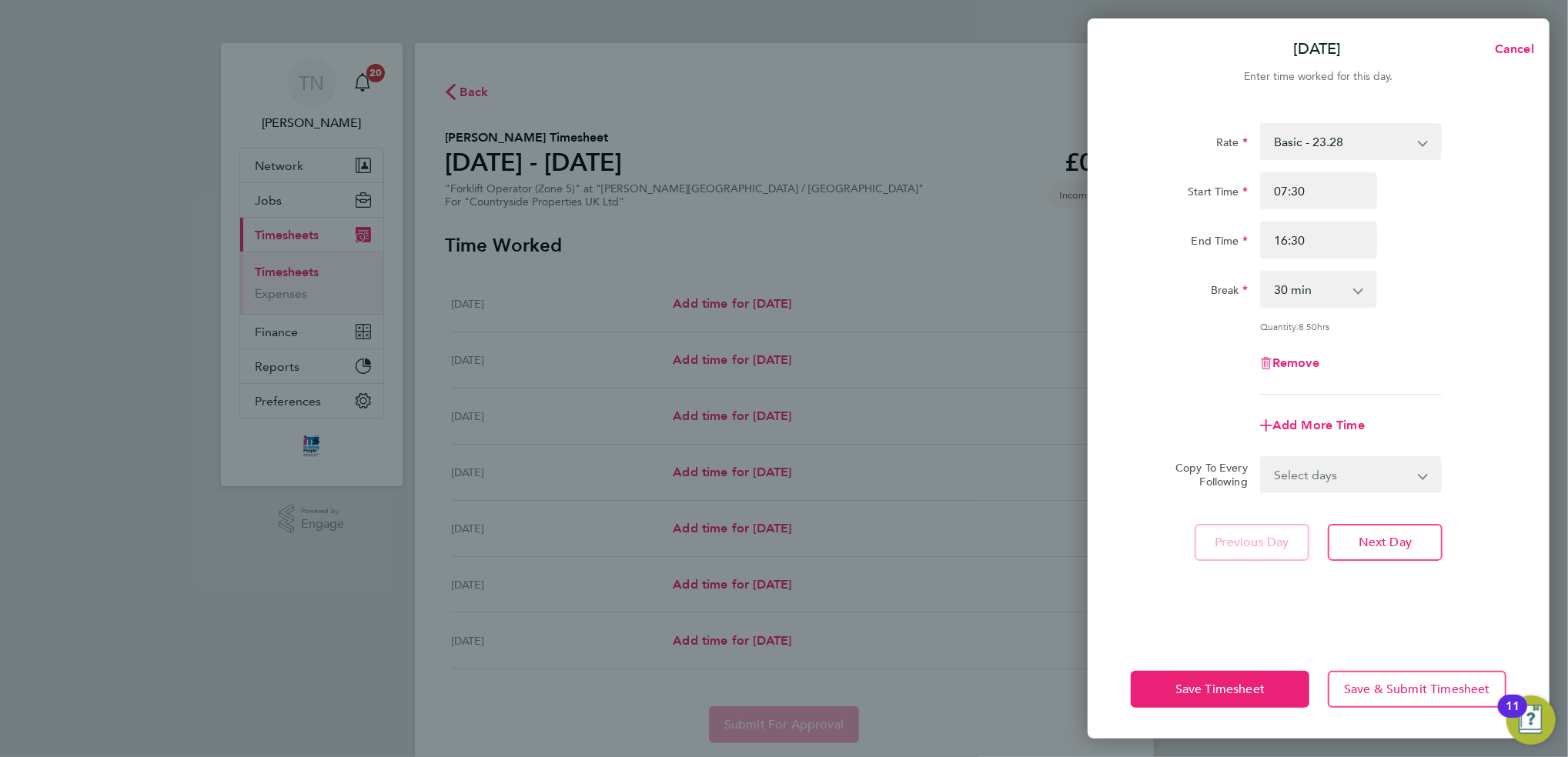
click at [1302, 290] on select "0 min 15 min 30 min 45 min 60 min 75 min 90 min" at bounding box center [1309, 289] width 95 height 34
select select "0"
click at [1262, 273] on select "0 min 15 min 30 min 45 min 60 min 75 min 90 min" at bounding box center [1309, 289] width 95 height 34
click at [1343, 473] on select "Select days Day Weekday (Mon-Fri) Weekend (Sat-Sun) [DATE] [DATE] [DATE] [DATE]…" at bounding box center [1342, 475] width 162 height 34
select select "WEEKDAY"
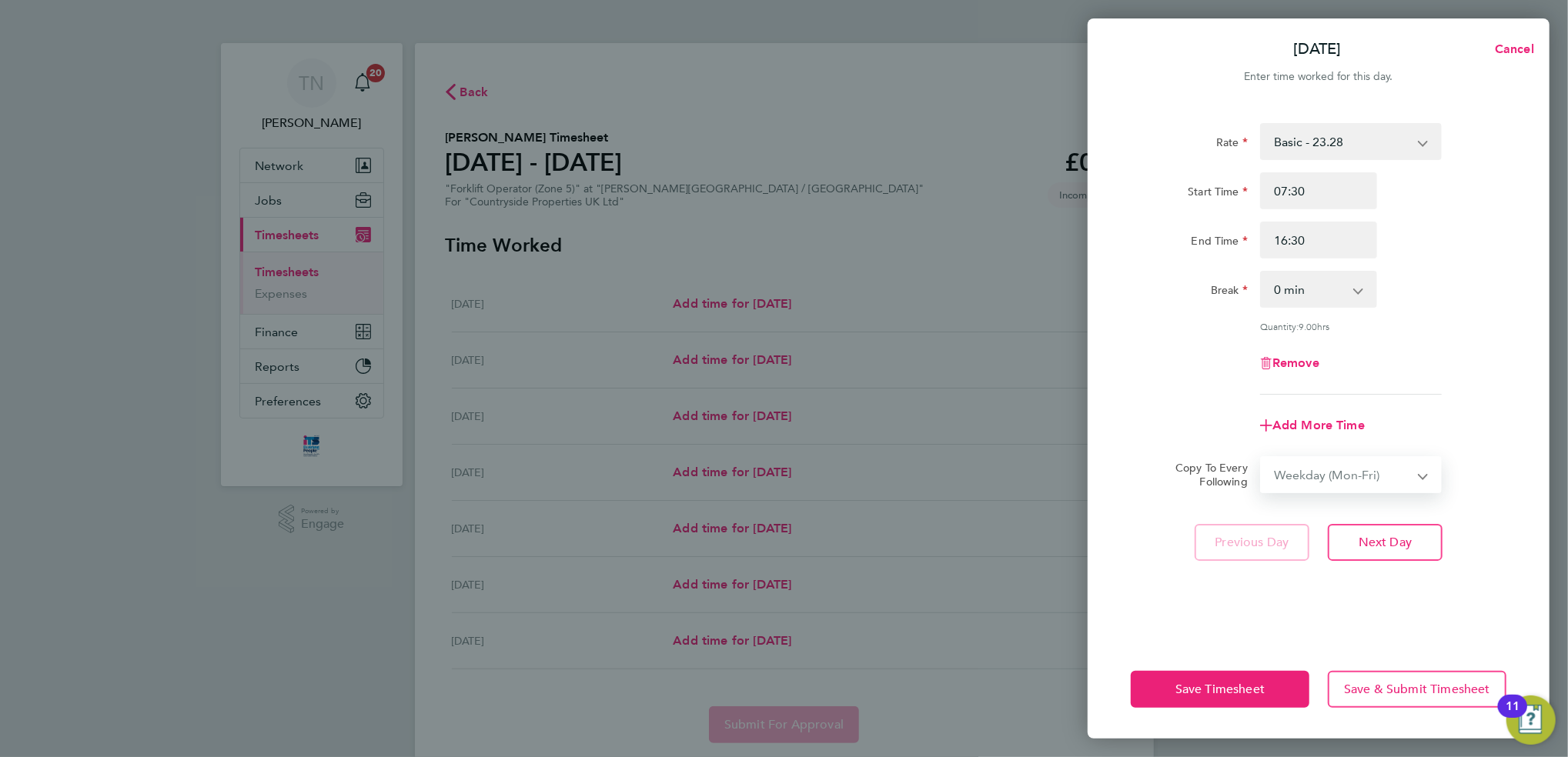
click at [1262, 458] on select "Select days Day Weekday (Mon-Fri) Weekend (Sat-Sun) [DATE] [DATE] [DATE] [DATE]…" at bounding box center [1342, 475] width 162 height 34
select select "[DATE]"
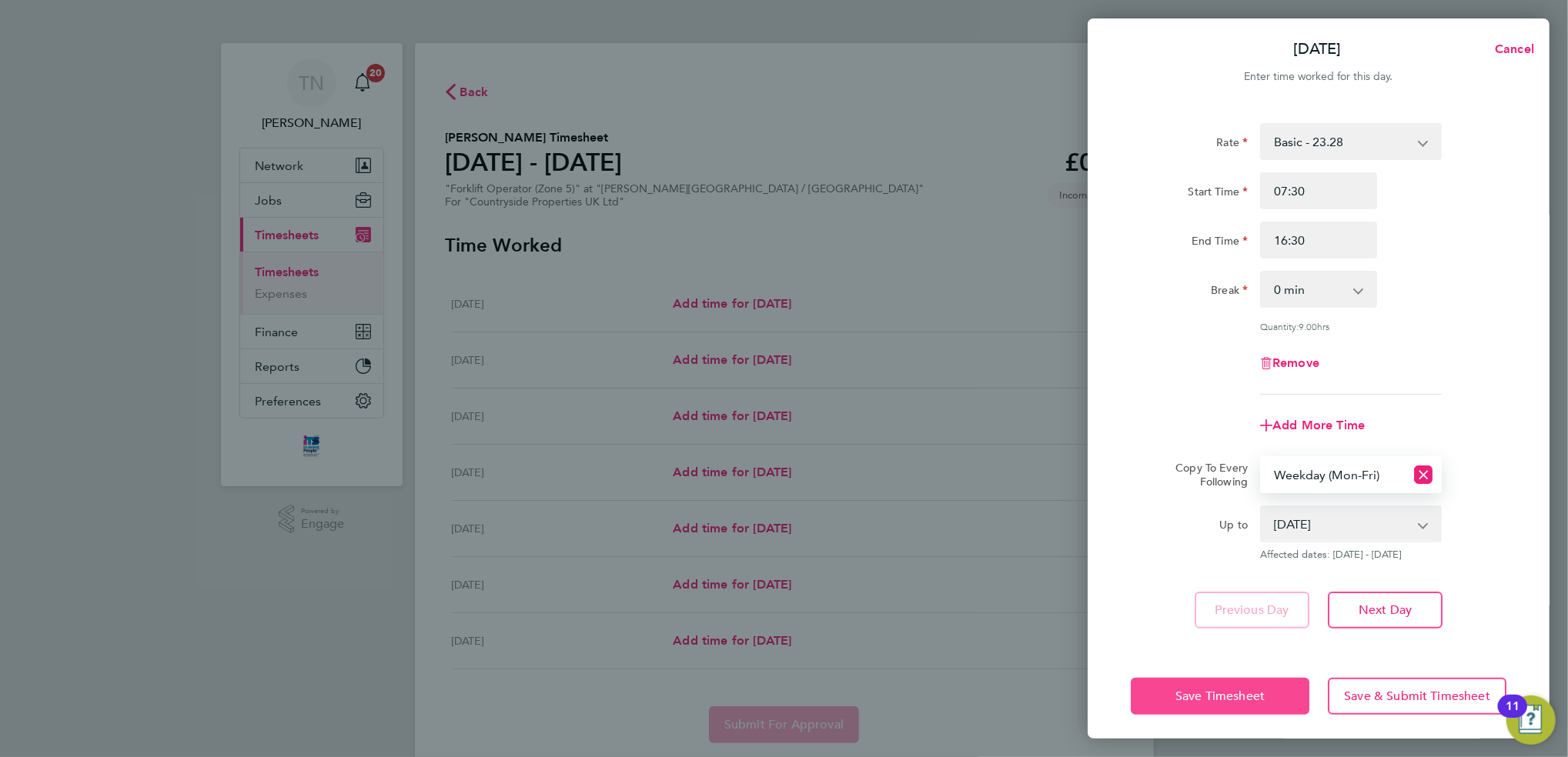
click at [1259, 681] on button "Save Timesheet" at bounding box center [1220, 697] width 178 height 37
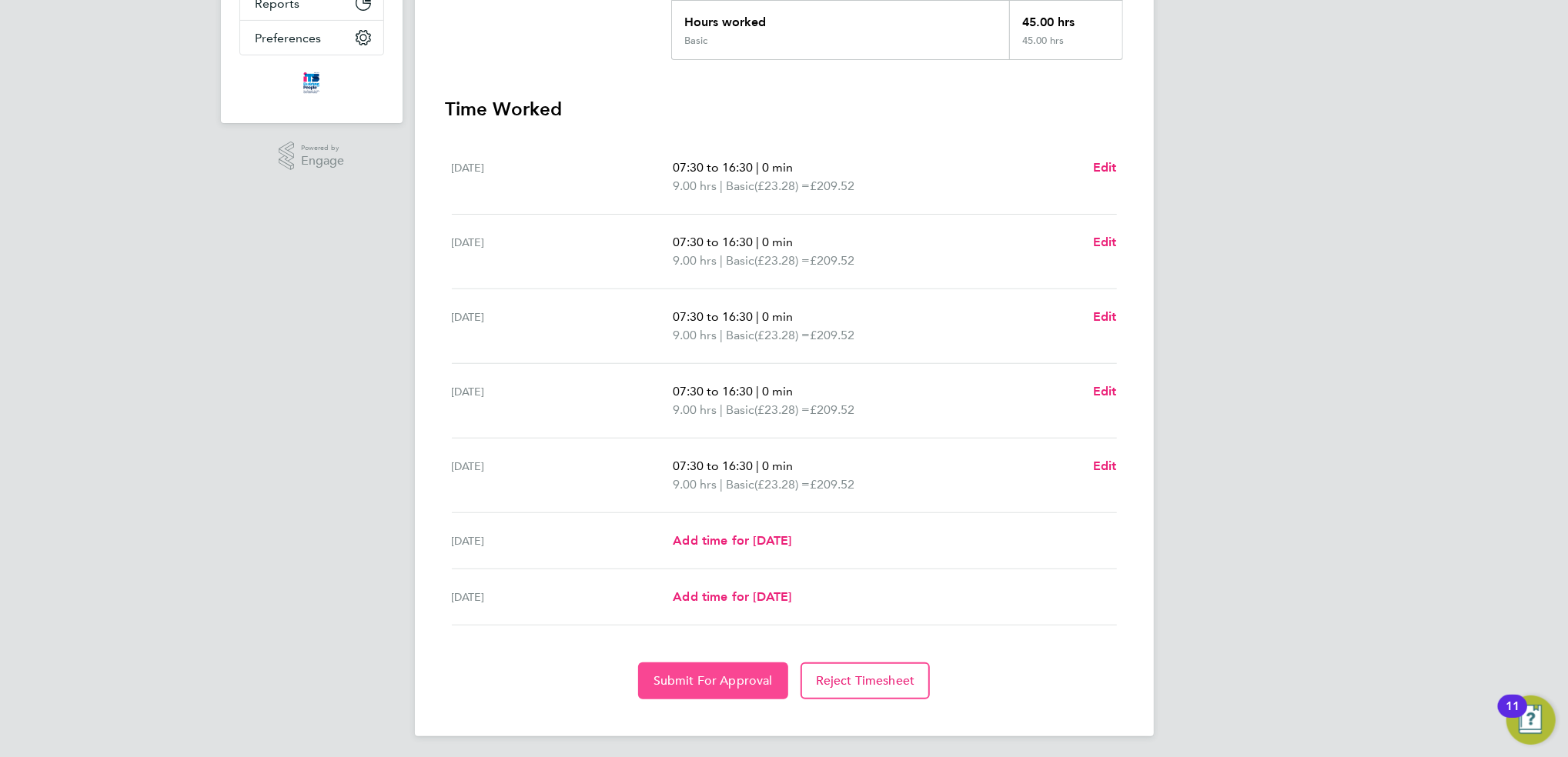
click at [757, 679] on span "Submit For Approval" at bounding box center [713, 681] width 120 height 16
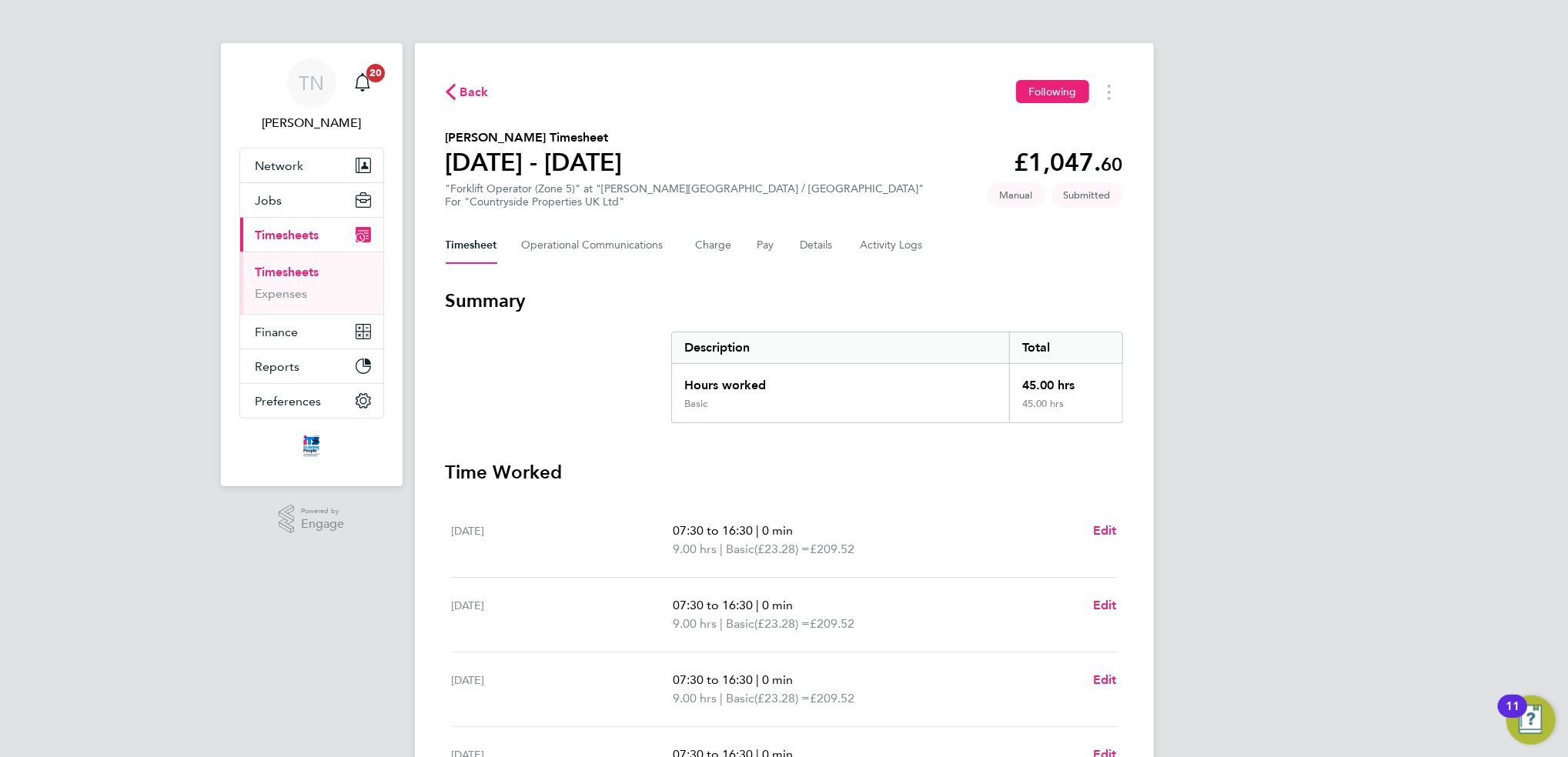
click at [466, 101] on span "Back" at bounding box center [474, 92] width 28 height 19
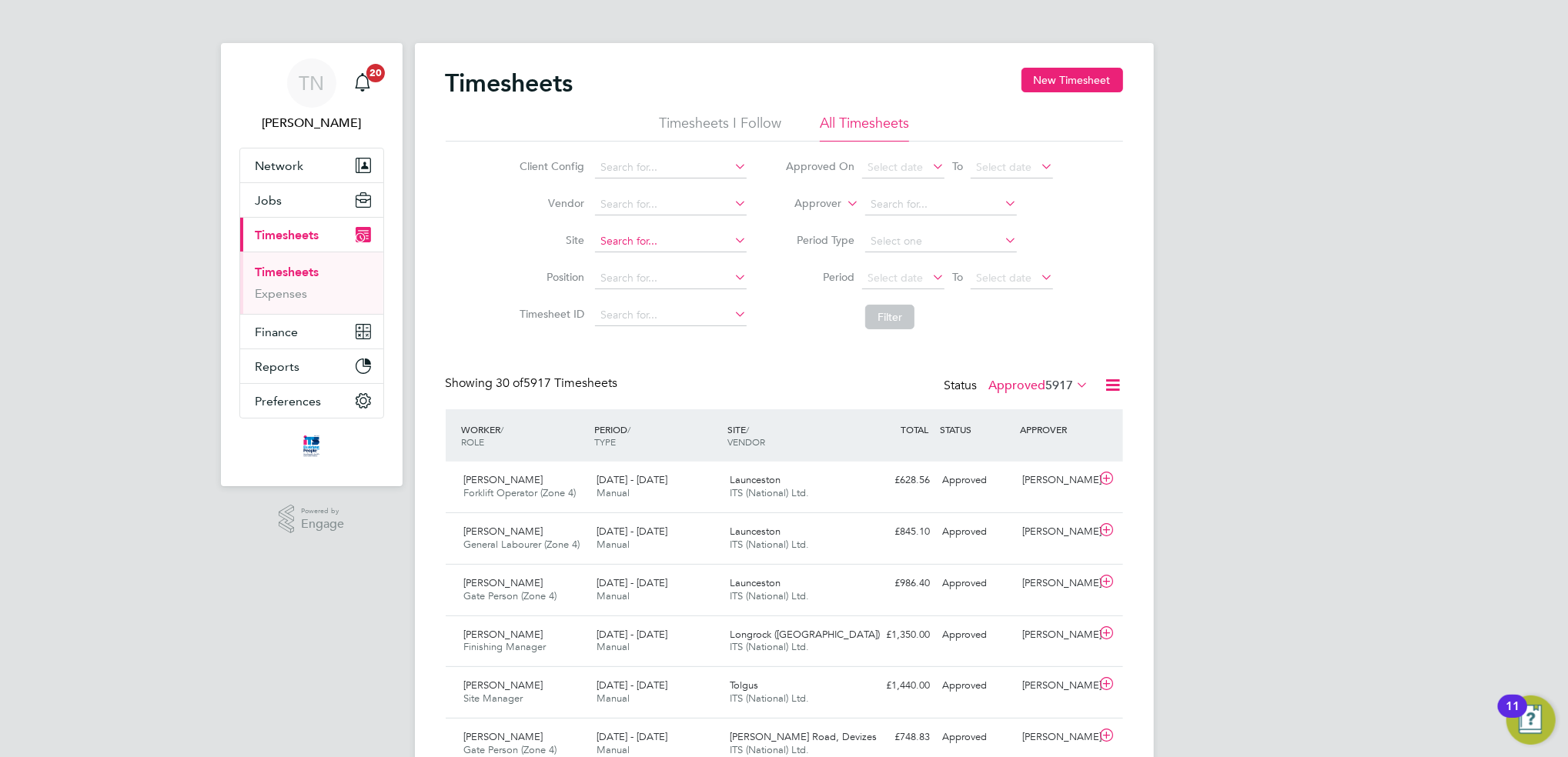
click at [646, 231] on input at bounding box center [671, 241] width 152 height 22
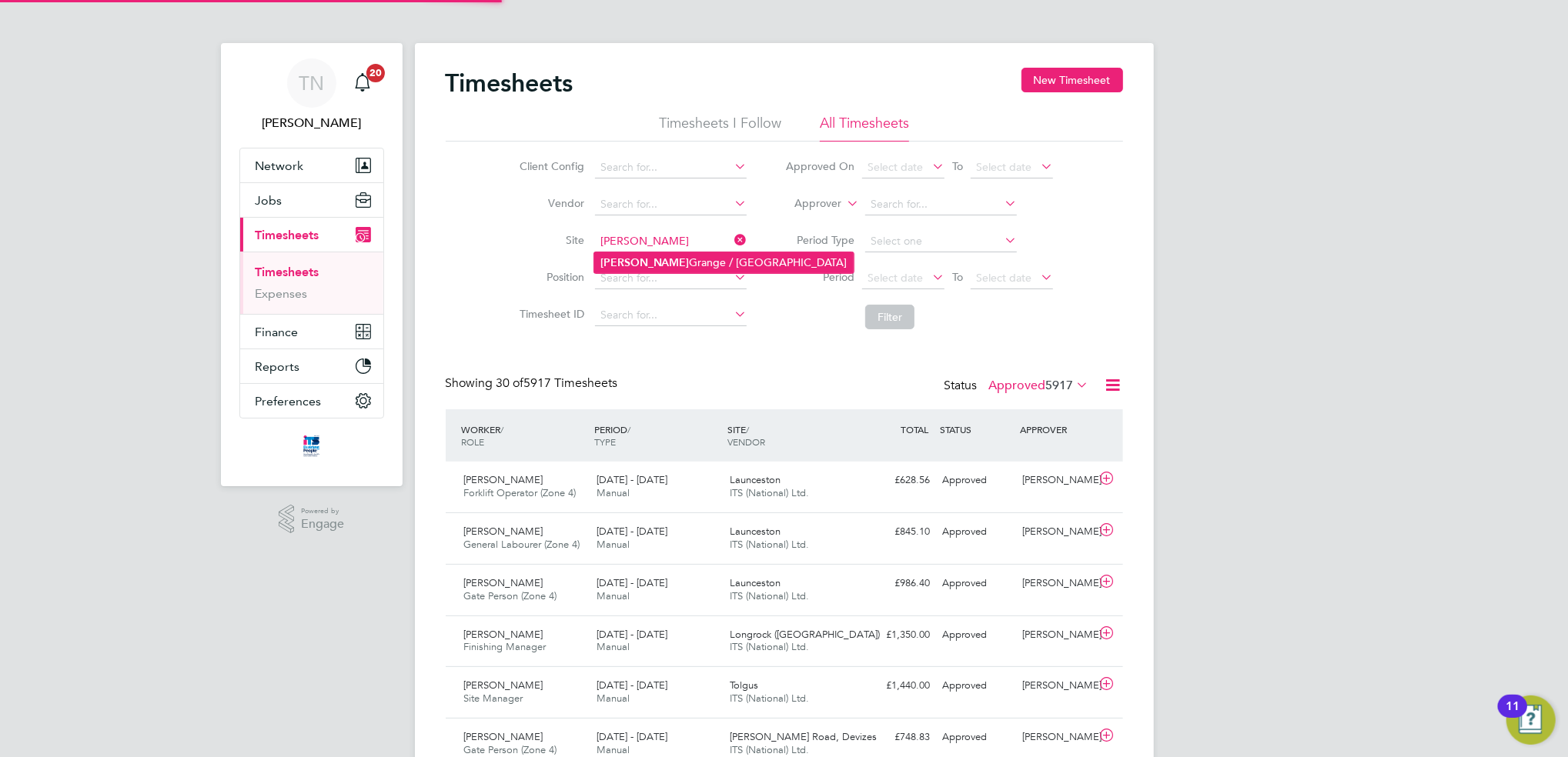
click at [656, 267] on li "[PERSON_NAME] Grange / [GEOGRAPHIC_DATA]" at bounding box center [724, 262] width 260 height 21
type input "[PERSON_NAME] Grange / [GEOGRAPHIC_DATA]"
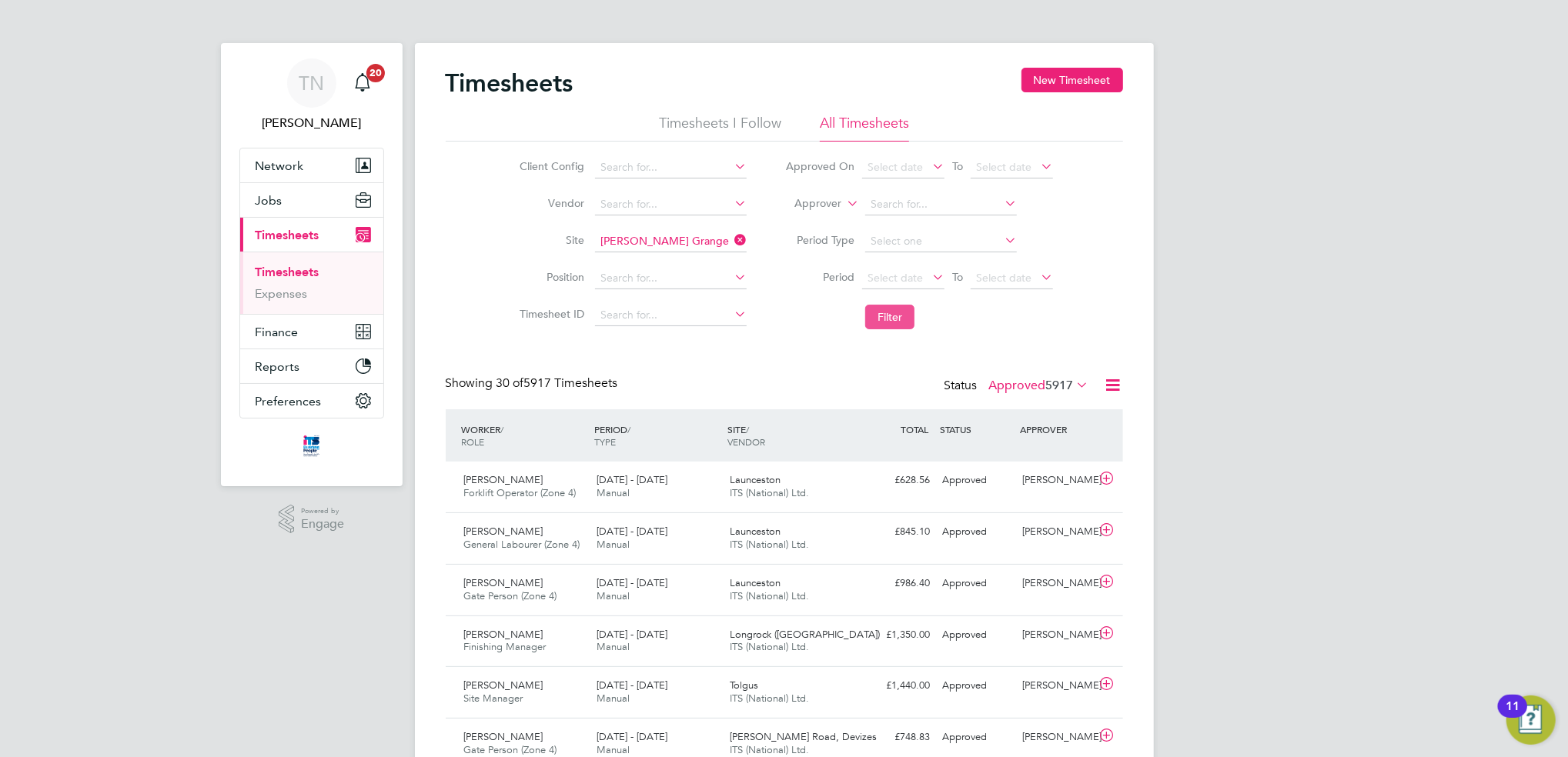
click at [871, 315] on button "Filter" at bounding box center [889, 317] width 49 height 25
click at [1026, 384] on label "Approved 80" at bounding box center [1046, 385] width 86 height 16
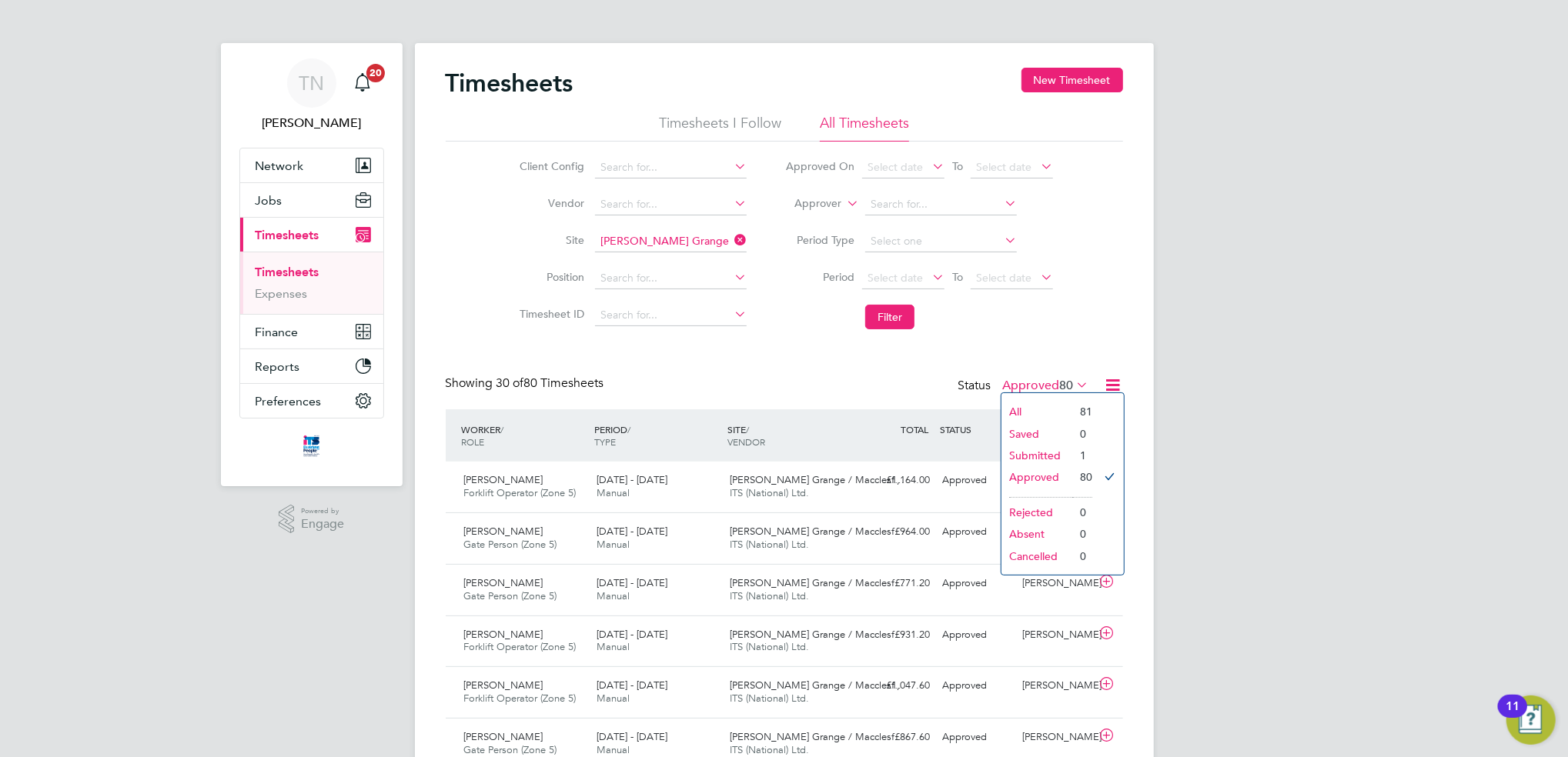
click at [1050, 456] on li "Submitted" at bounding box center [1037, 456] width 71 height 22
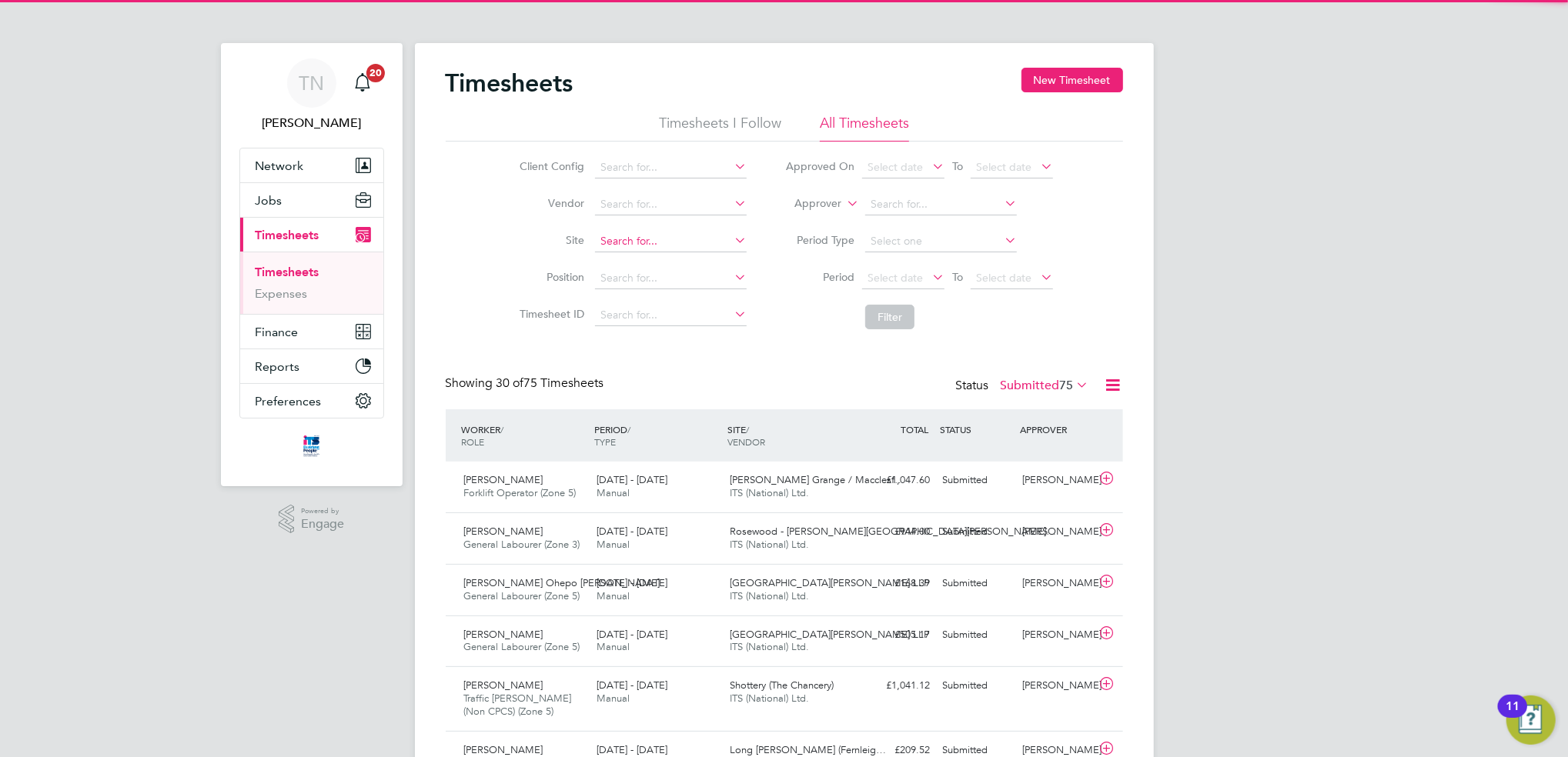
click at [632, 238] on input at bounding box center [671, 241] width 152 height 22
click at [640, 261] on li "[PERSON_NAME] Grange / [GEOGRAPHIC_DATA]" at bounding box center [724, 262] width 260 height 21
type input "[PERSON_NAME] Grange / [GEOGRAPHIC_DATA]"
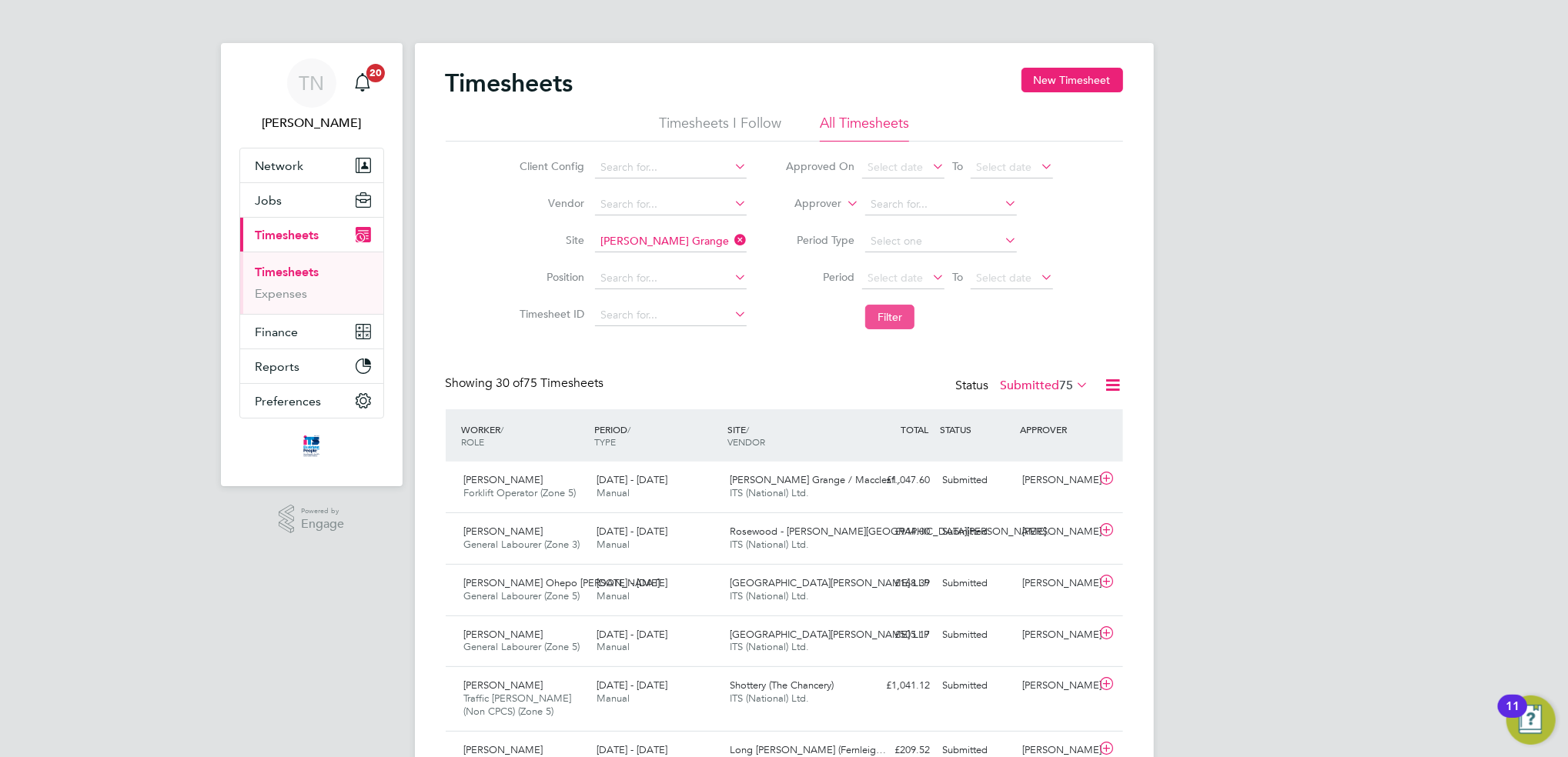
click at [869, 321] on button "Filter" at bounding box center [889, 317] width 49 height 25
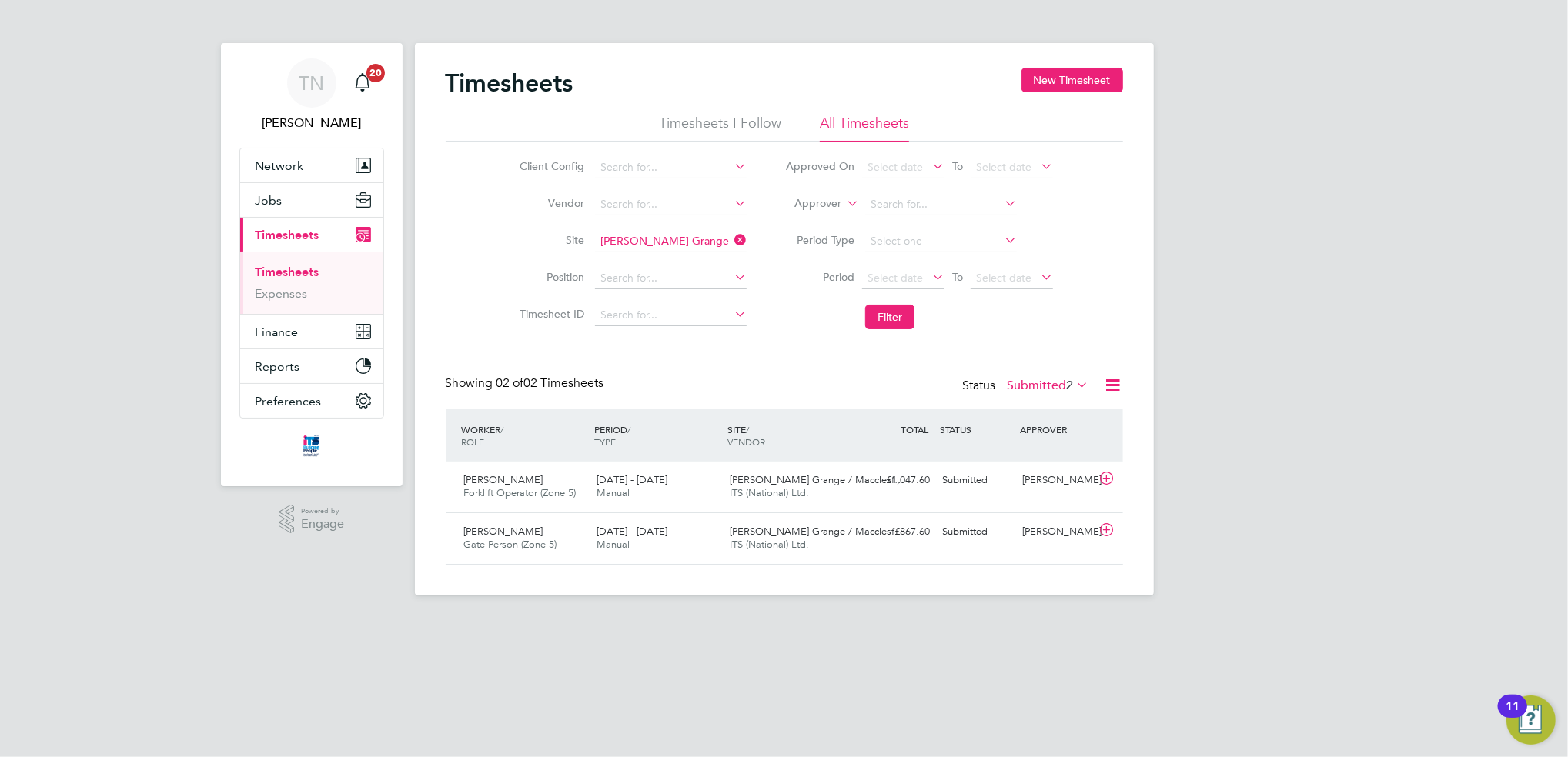
click at [732, 238] on icon at bounding box center [732, 240] width 0 height 22
click at [683, 247] on input at bounding box center [671, 241] width 152 height 22
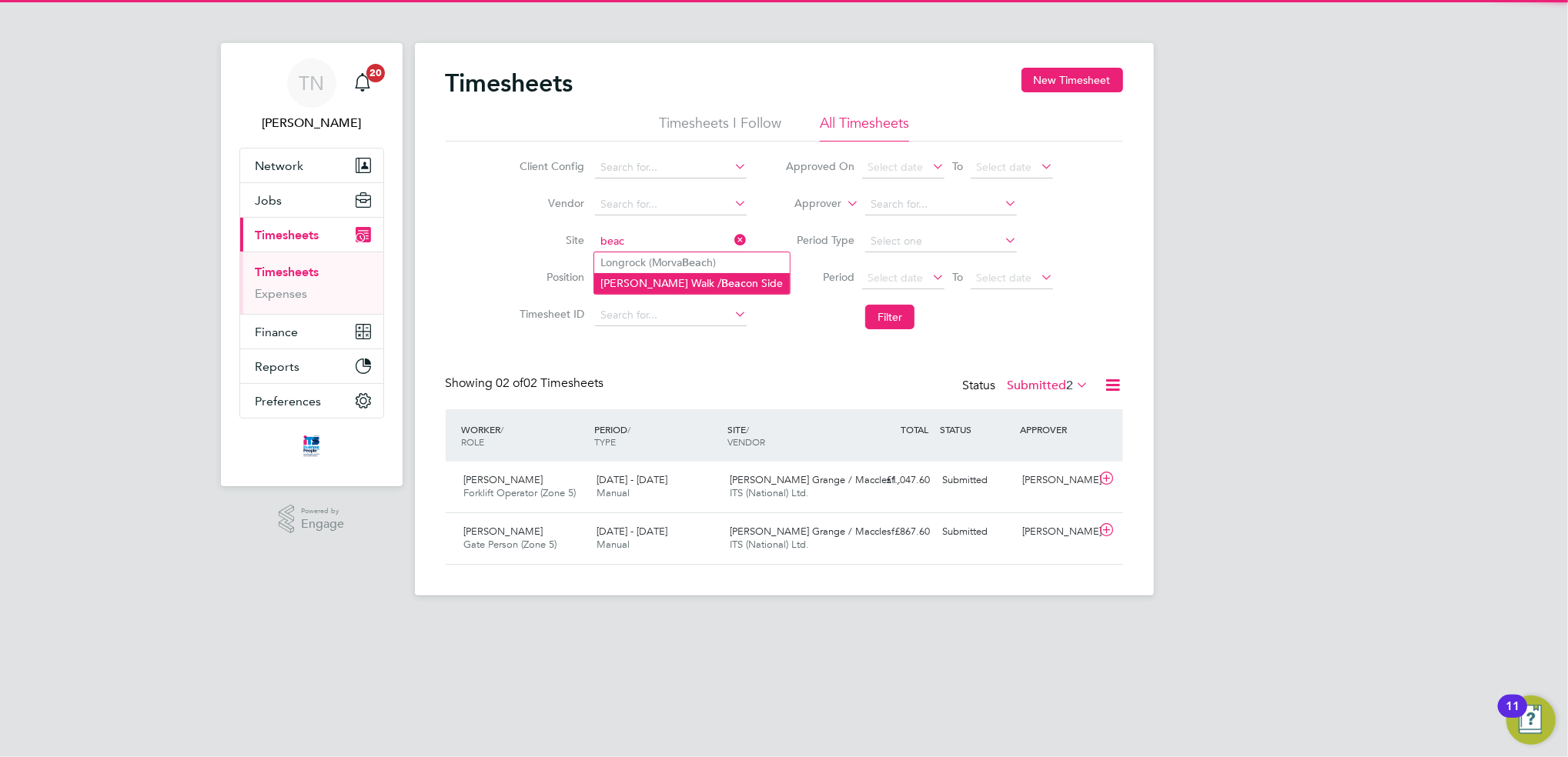
click at [681, 286] on li "Partridge Walk / Beac on Side" at bounding box center [691, 283] width 195 height 21
type input "Partridge Walk / Beacon Side"
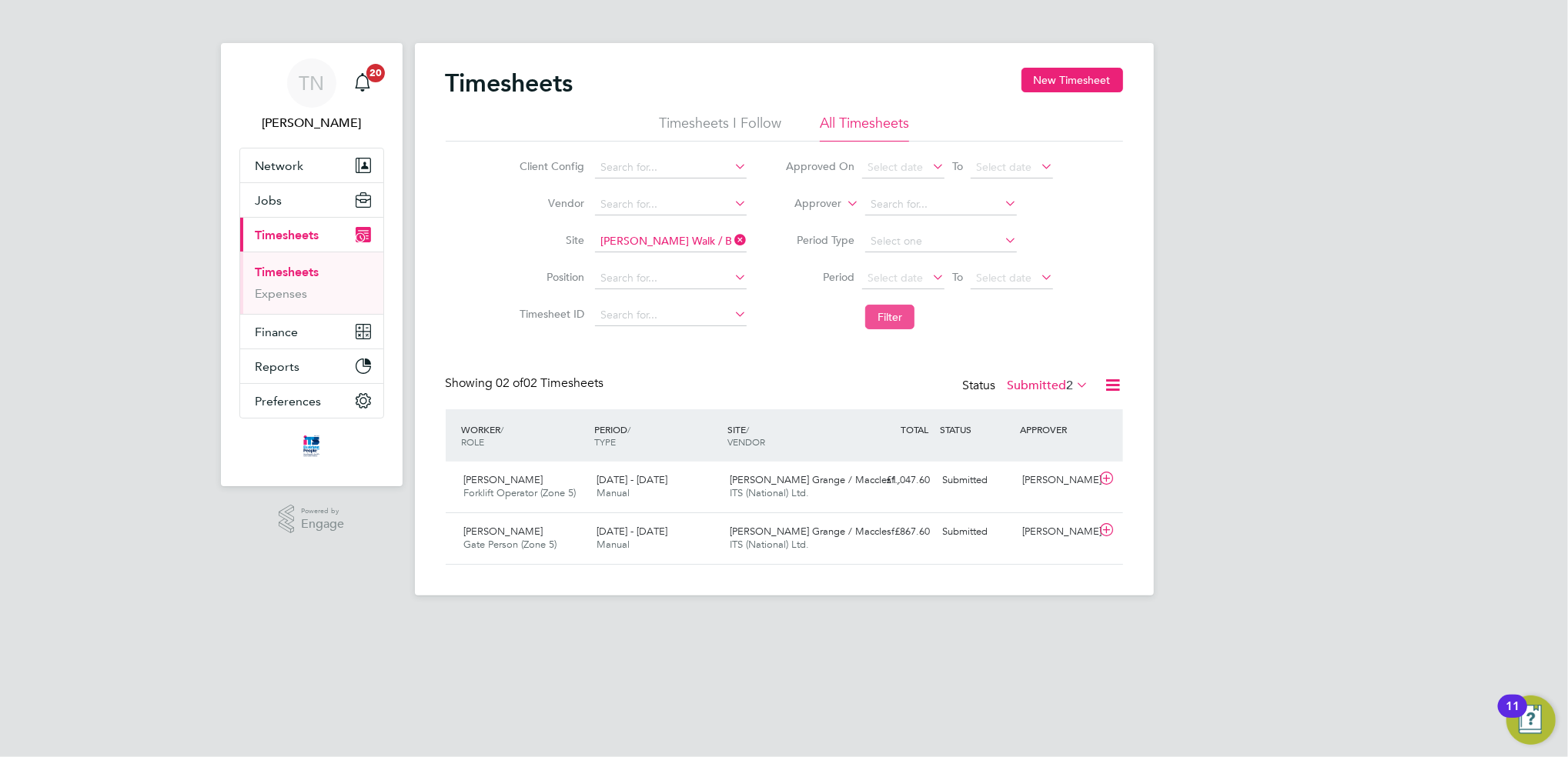
click at [880, 320] on button "Filter" at bounding box center [889, 317] width 49 height 25
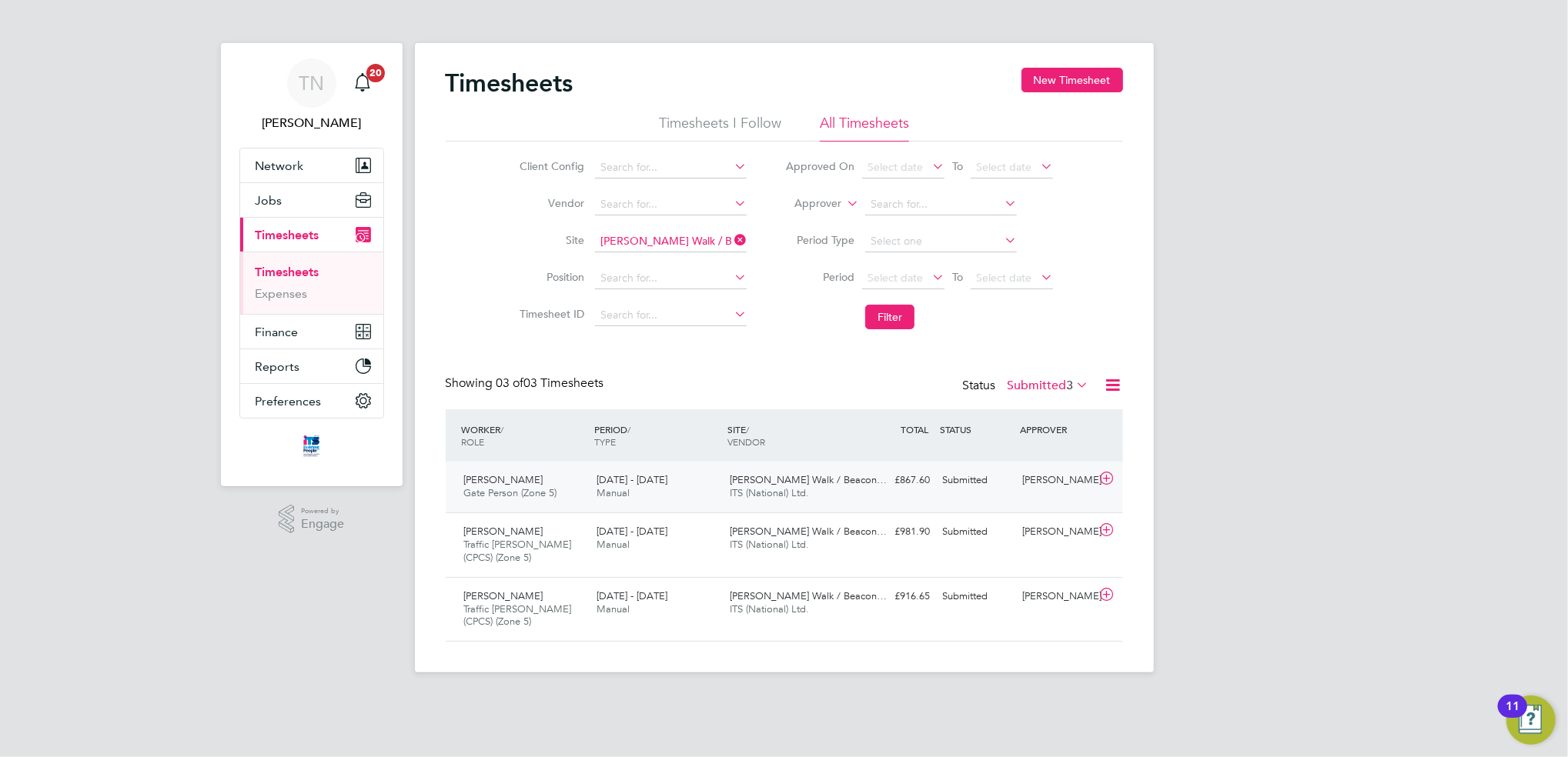
click at [1037, 486] on div "[PERSON_NAME]" at bounding box center [1056, 480] width 80 height 25
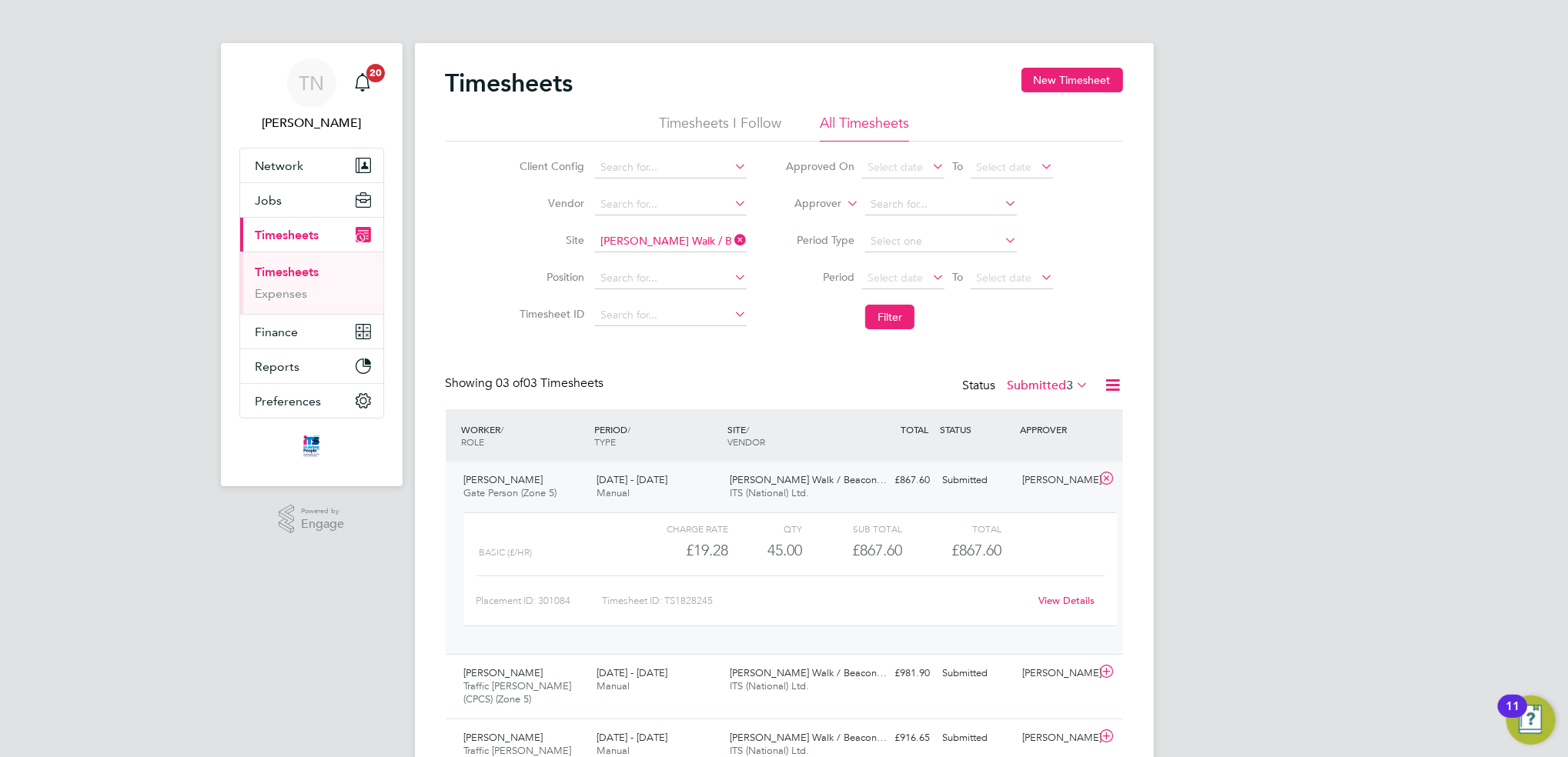
click at [1053, 598] on link "View Details" at bounding box center [1066, 600] width 56 height 13
click at [889, 321] on button "Filter" at bounding box center [889, 317] width 49 height 25
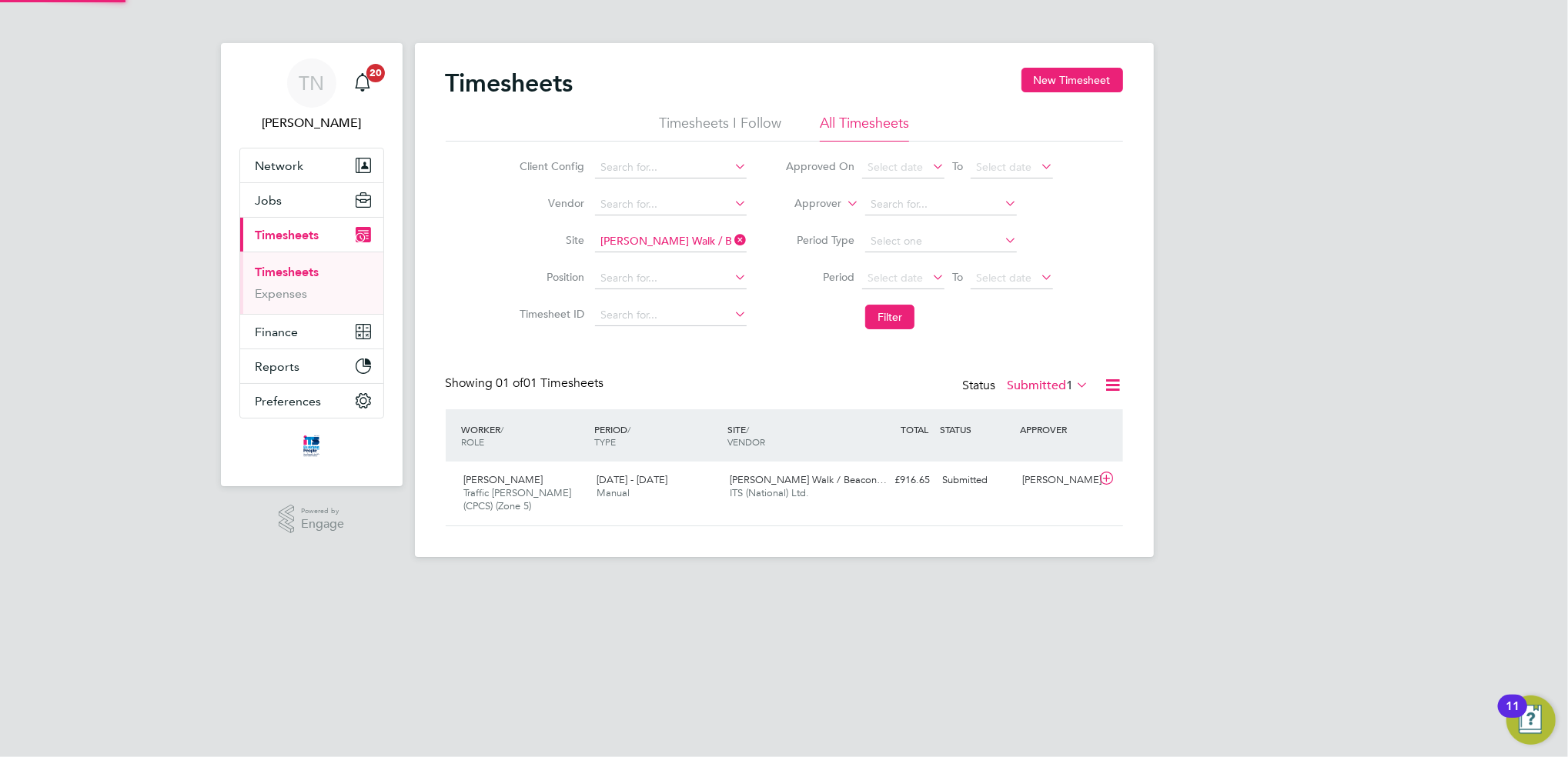
scroll to position [38, 133]
click at [732, 241] on icon at bounding box center [732, 240] width 0 height 22
click at [693, 241] on input at bounding box center [671, 241] width 152 height 22
click at [722, 279] on b "Beac" at bounding box center [733, 283] width 25 height 13
type input "Partridge Walk / Beacon Side"
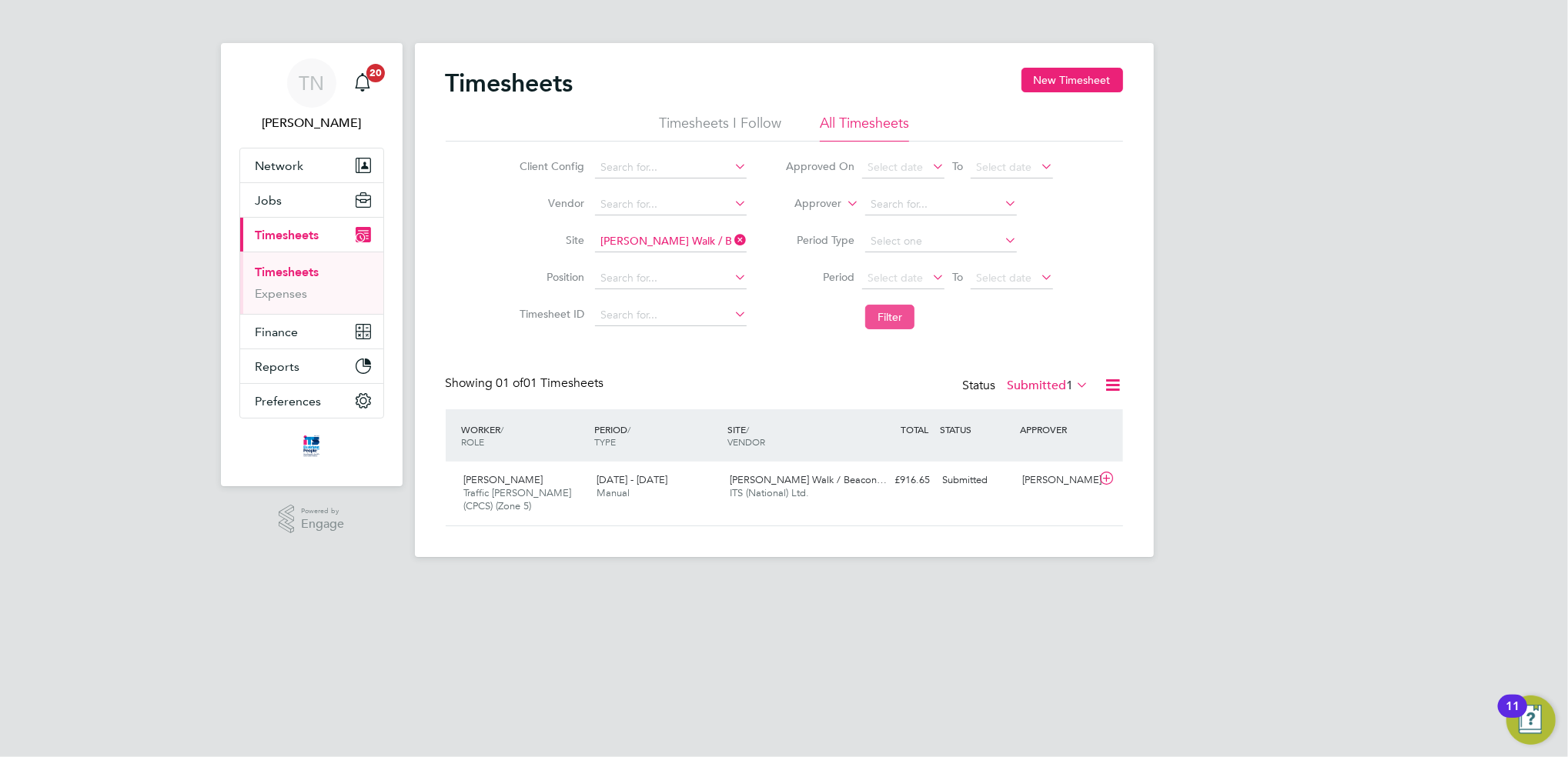
click at [893, 321] on button "Filter" at bounding box center [889, 317] width 49 height 25
click at [1045, 391] on label "Submitted 1" at bounding box center [1048, 385] width 81 height 16
click at [1057, 478] on li "Approved" at bounding box center [1039, 478] width 71 height 22
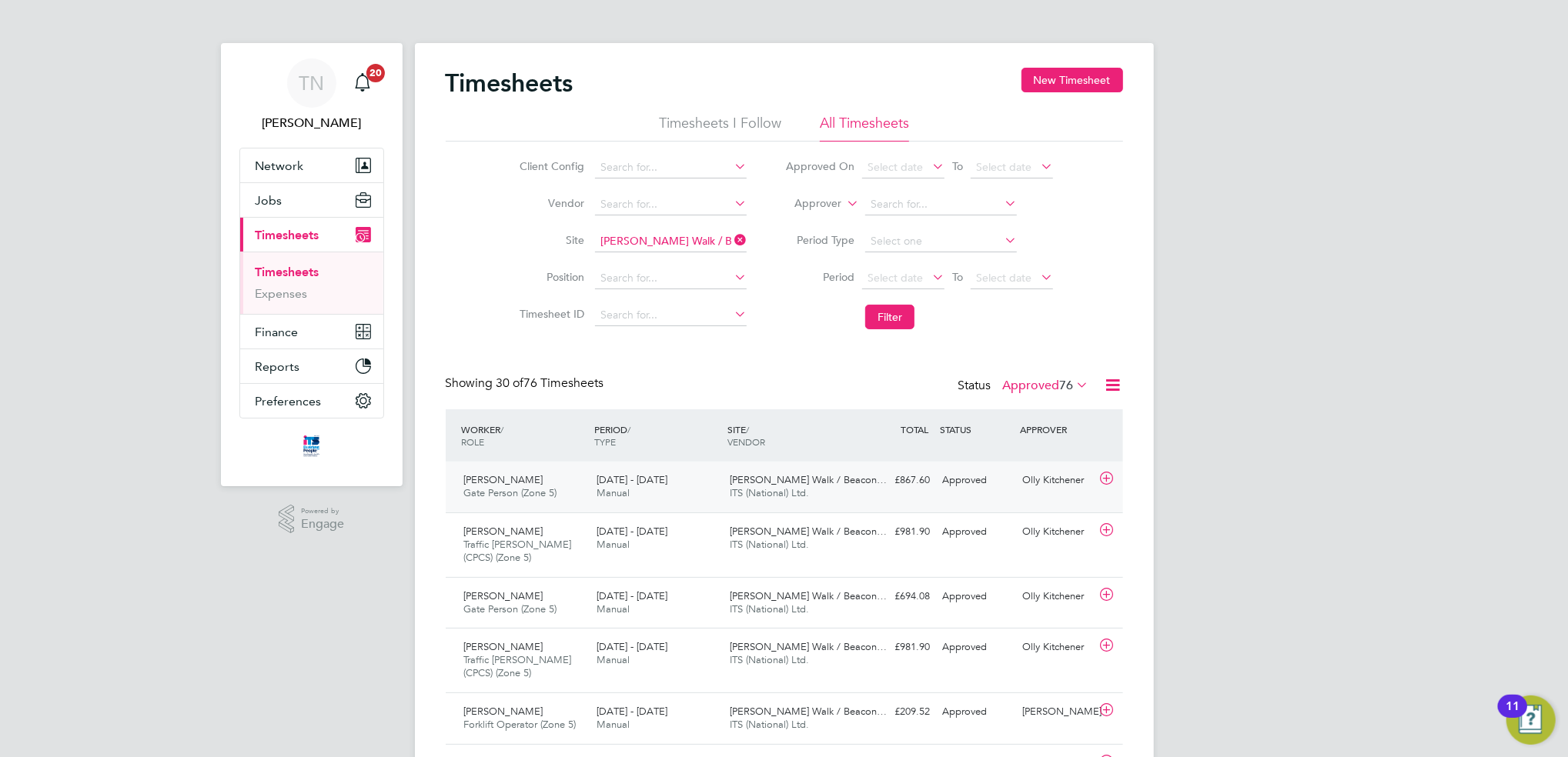
click at [966, 479] on div "Approved" at bounding box center [977, 480] width 80 height 25
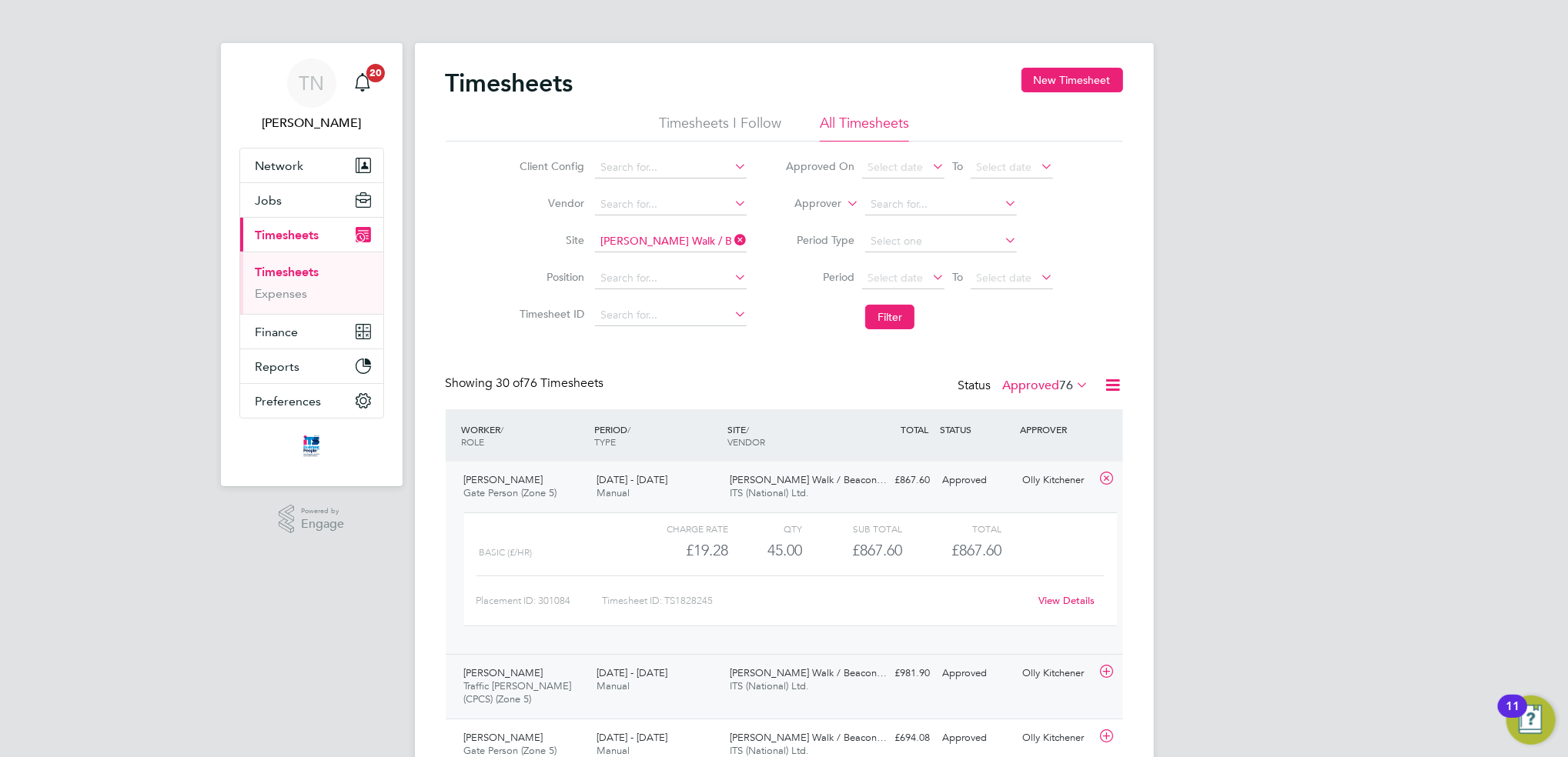
click at [957, 667] on div "Approved" at bounding box center [977, 674] width 80 height 25
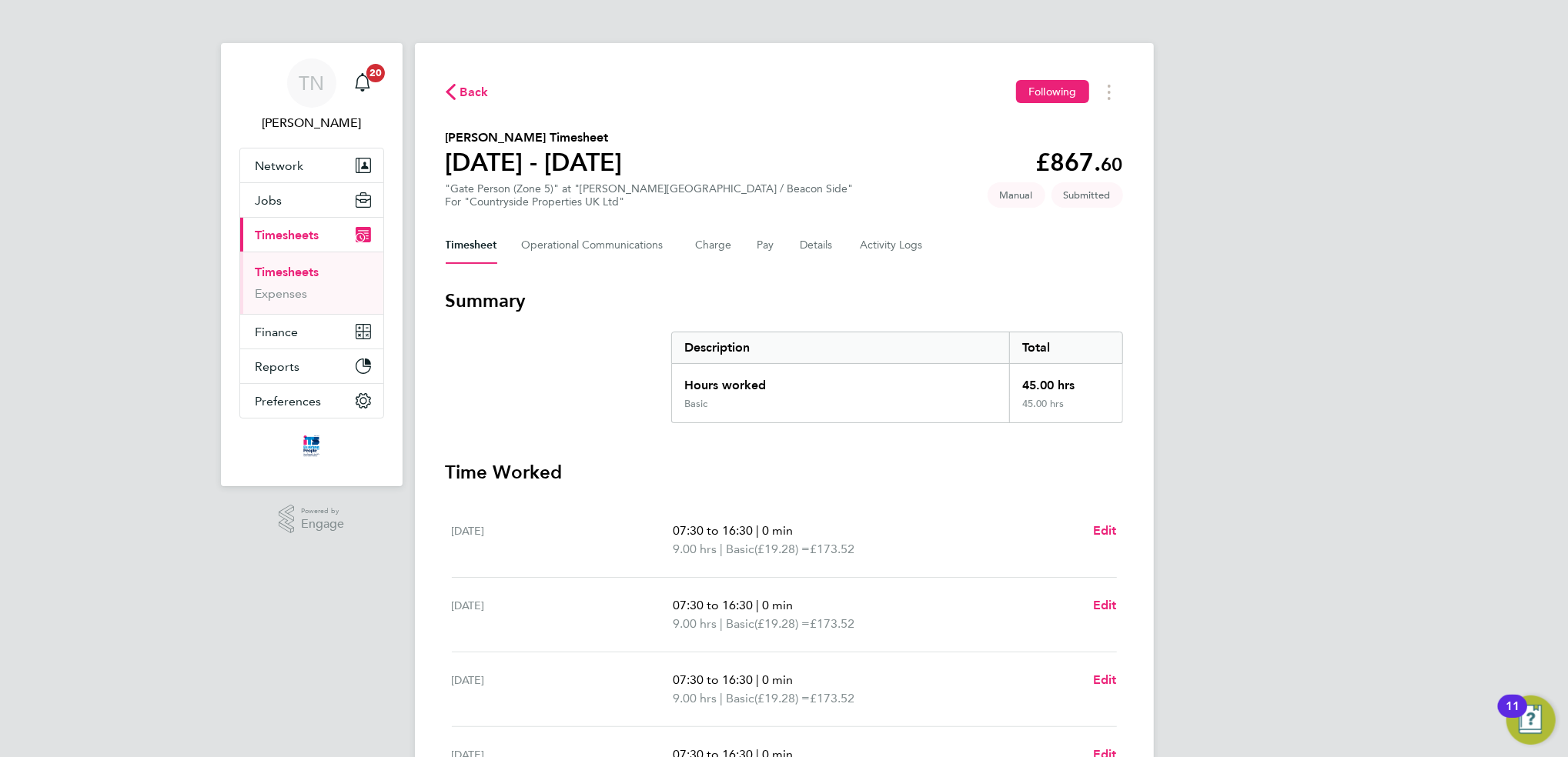
click at [795, 241] on div "Timesheet Operational Communications Charge Pay Details Activity Logs" at bounding box center [784, 246] width 678 height 37
click at [811, 244] on button "Details" at bounding box center [818, 246] width 35 height 37
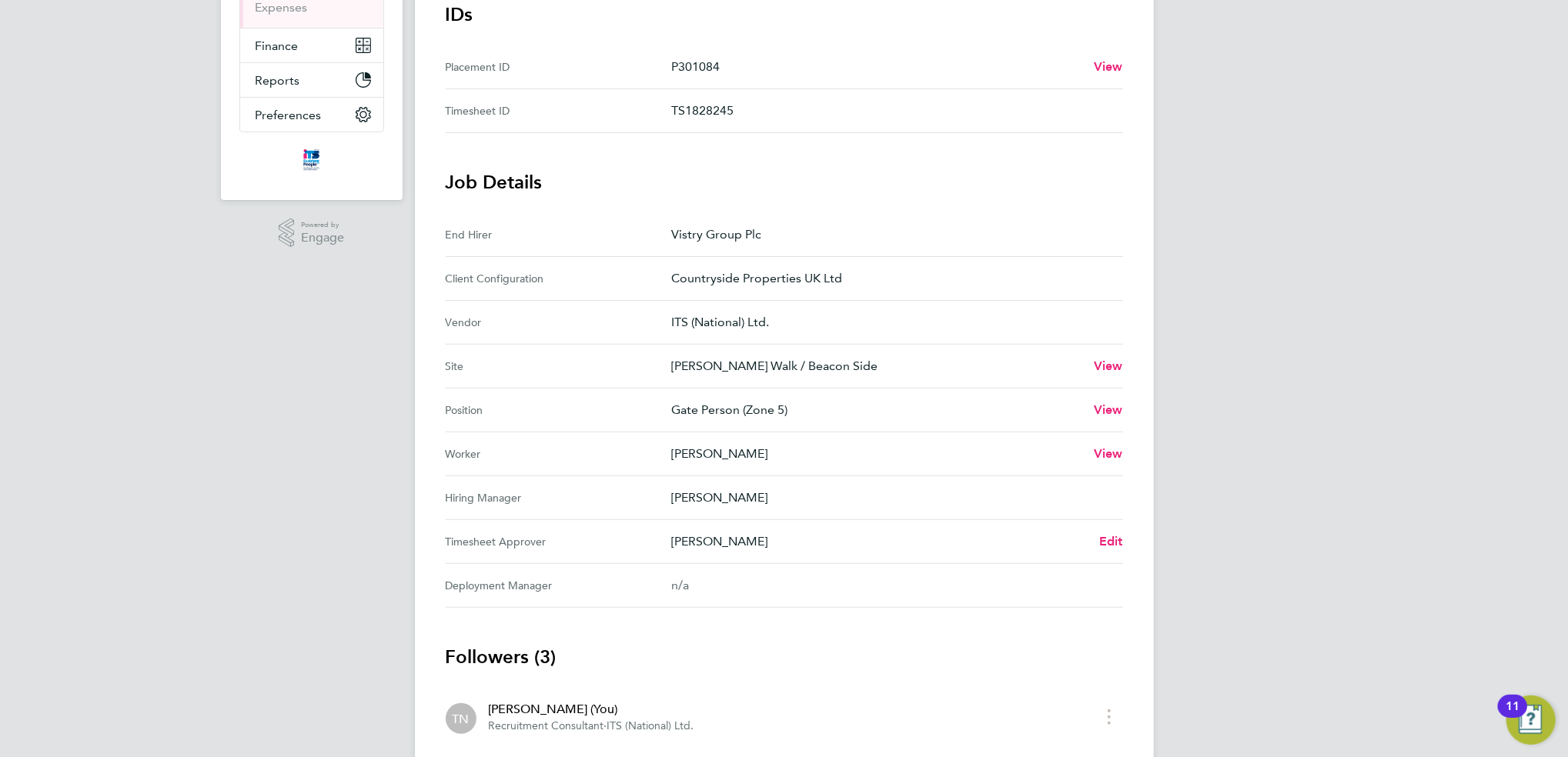
scroll to position [349, 0]
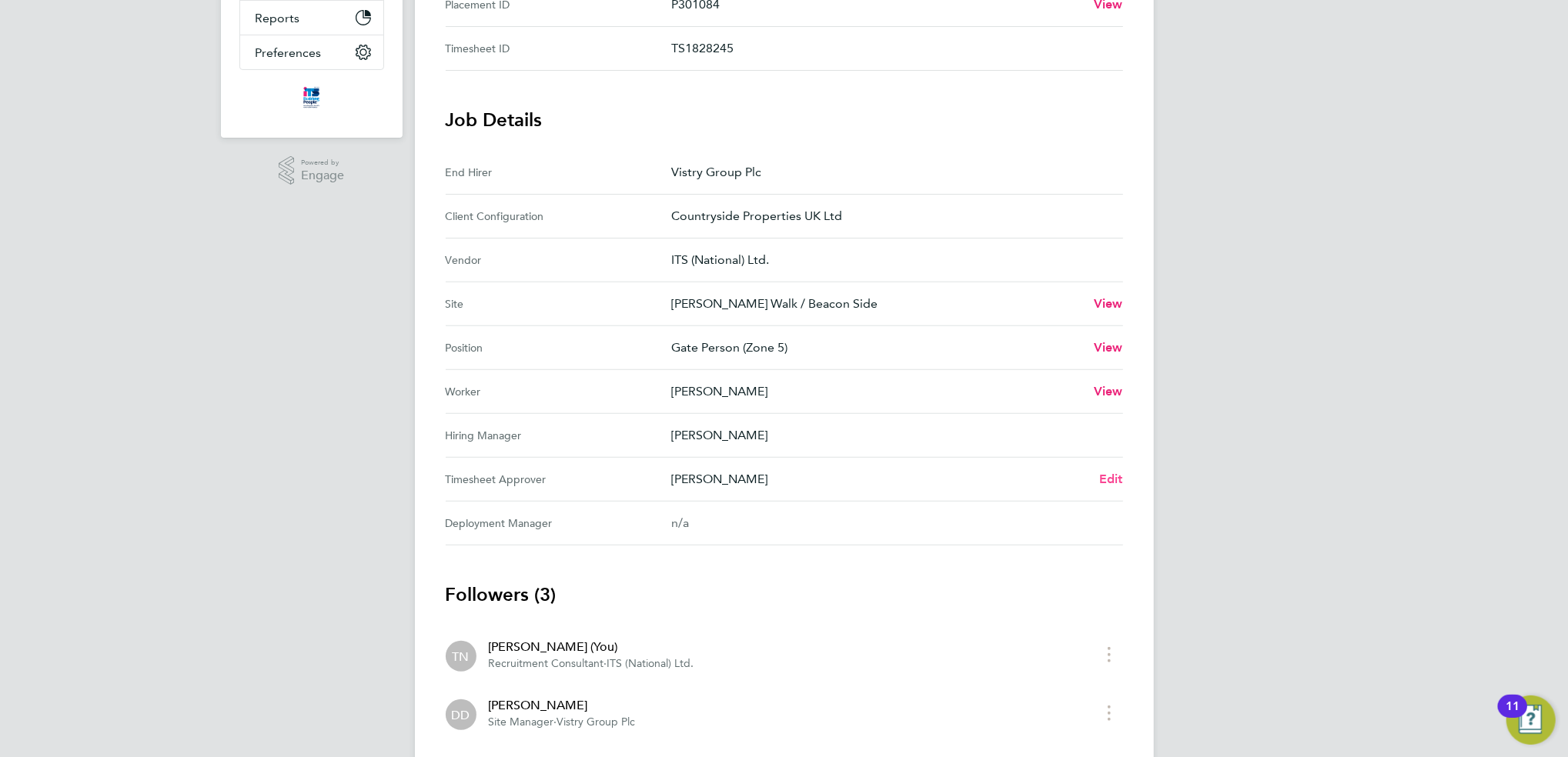
click at [1112, 478] on span "Edit" at bounding box center [1111, 479] width 24 height 15
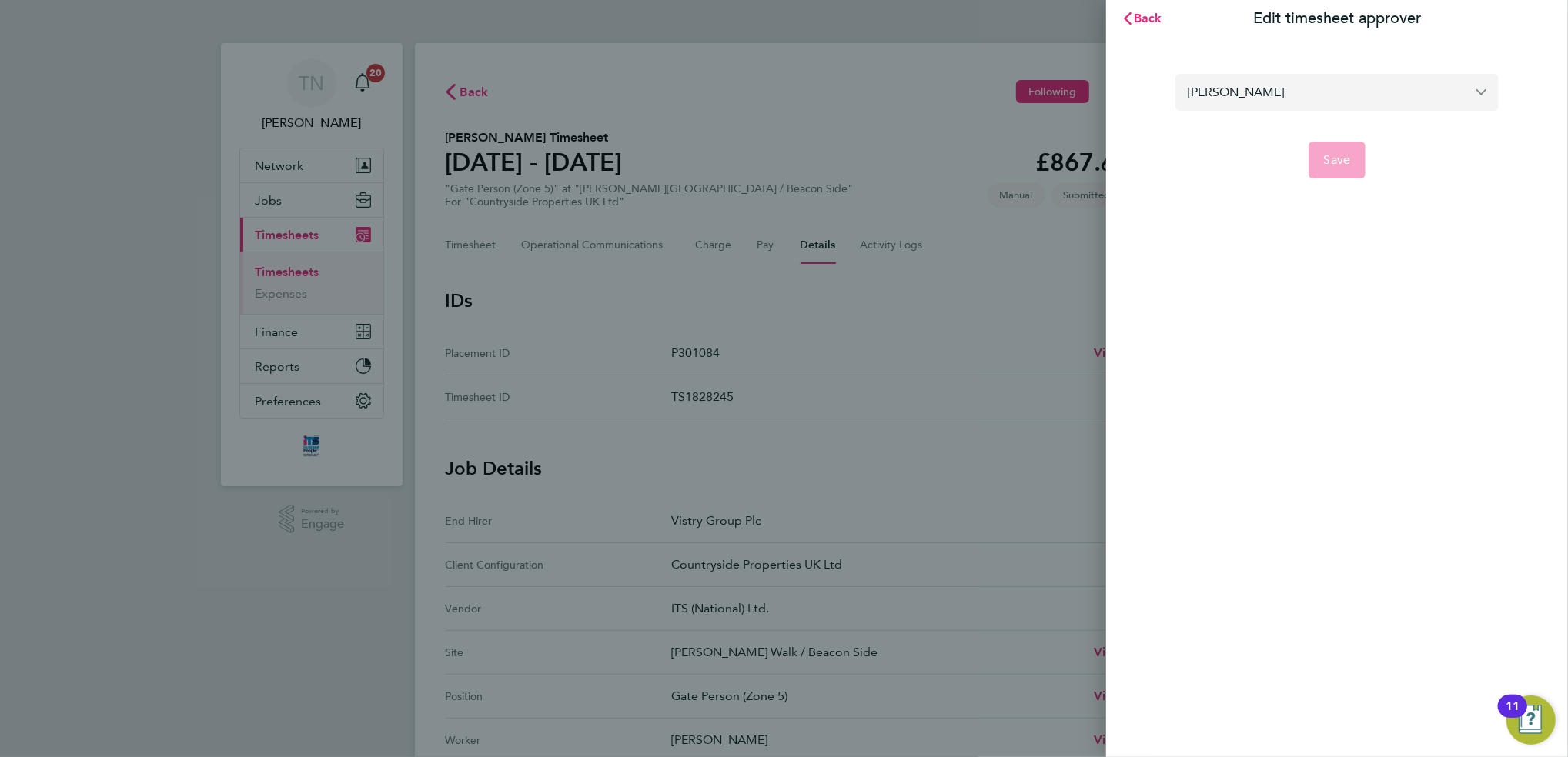
click at [1290, 88] on input "[PERSON_NAME]" at bounding box center [1338, 91] width 324 height 36
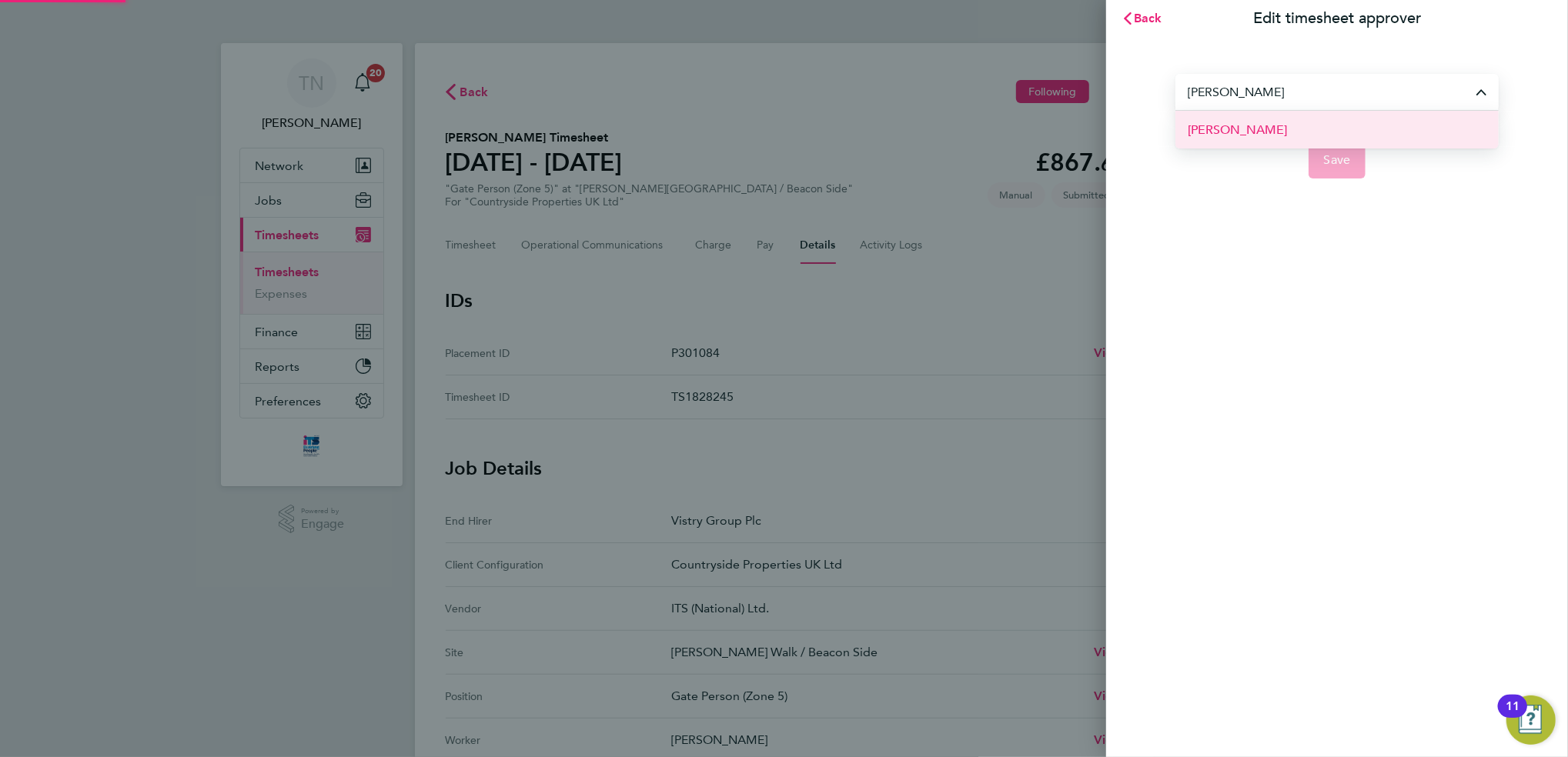
click at [1284, 127] on li "David Dodd" at bounding box center [1338, 129] width 324 height 37
type input "David Dodd"
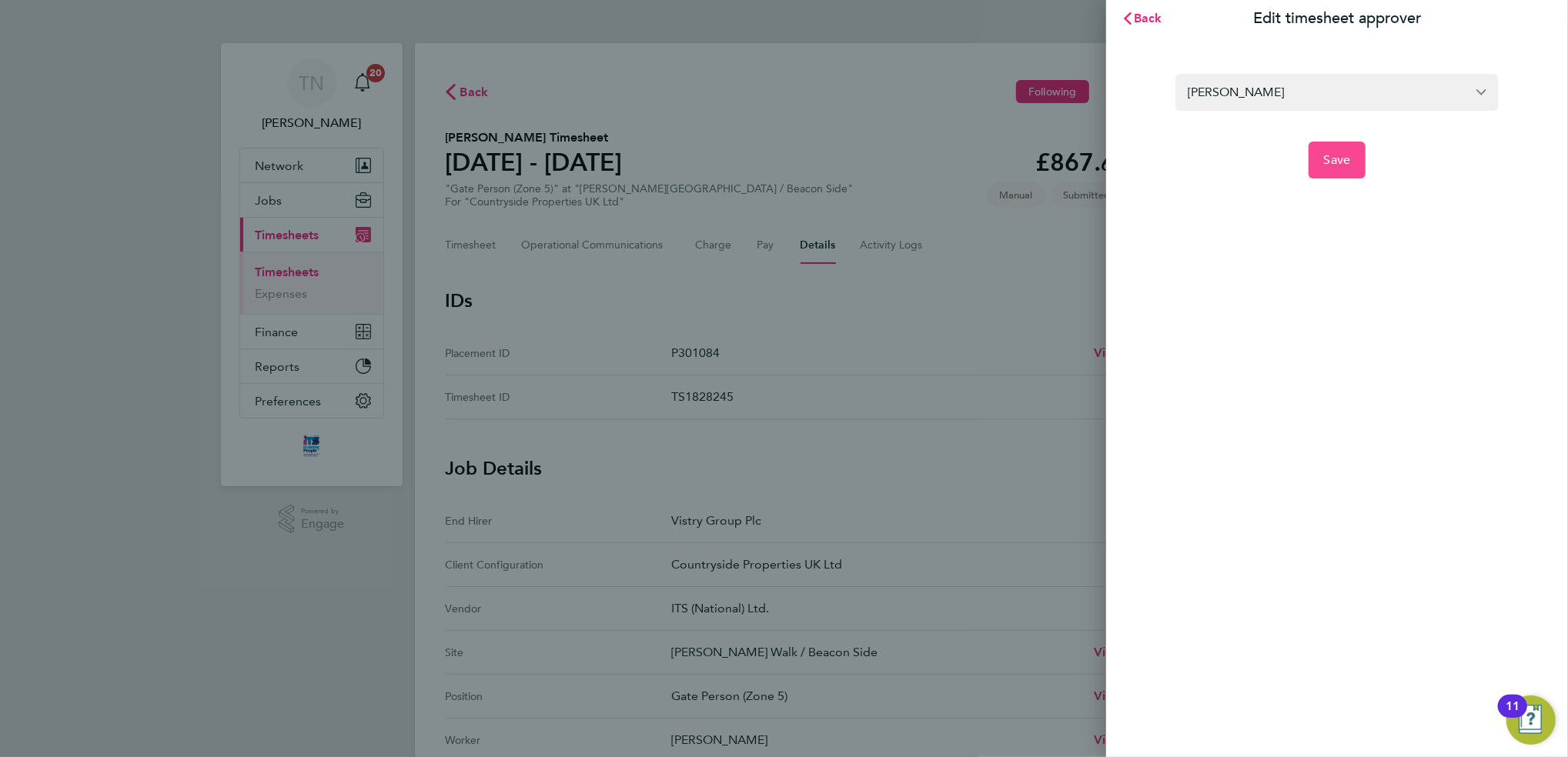
click at [1324, 148] on button "Save" at bounding box center [1337, 160] width 58 height 37
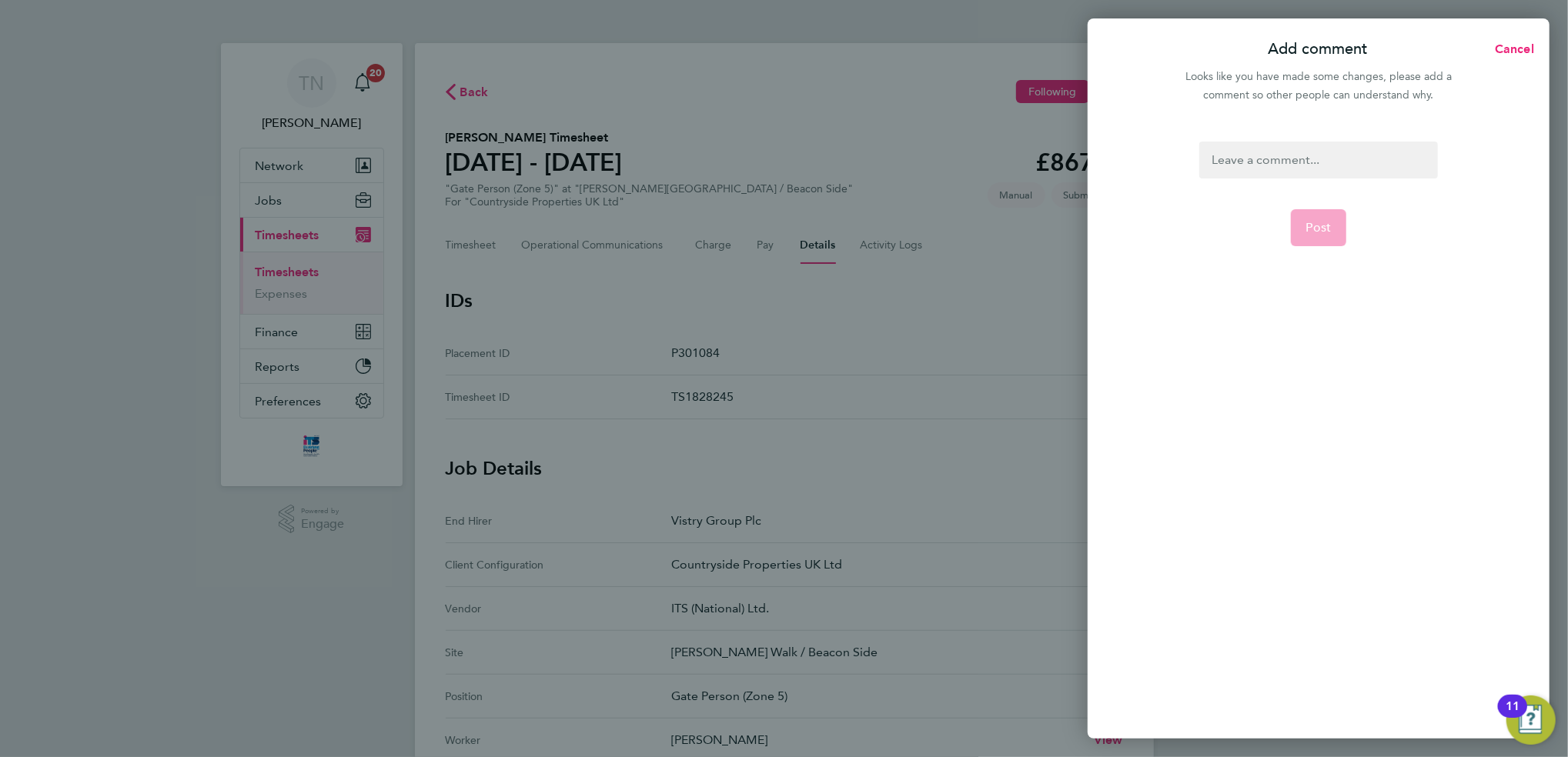
click at [1259, 159] on div at bounding box center [1318, 160] width 238 height 37
click at [1309, 222] on span "Post" at bounding box center [1319, 228] width 25 height 16
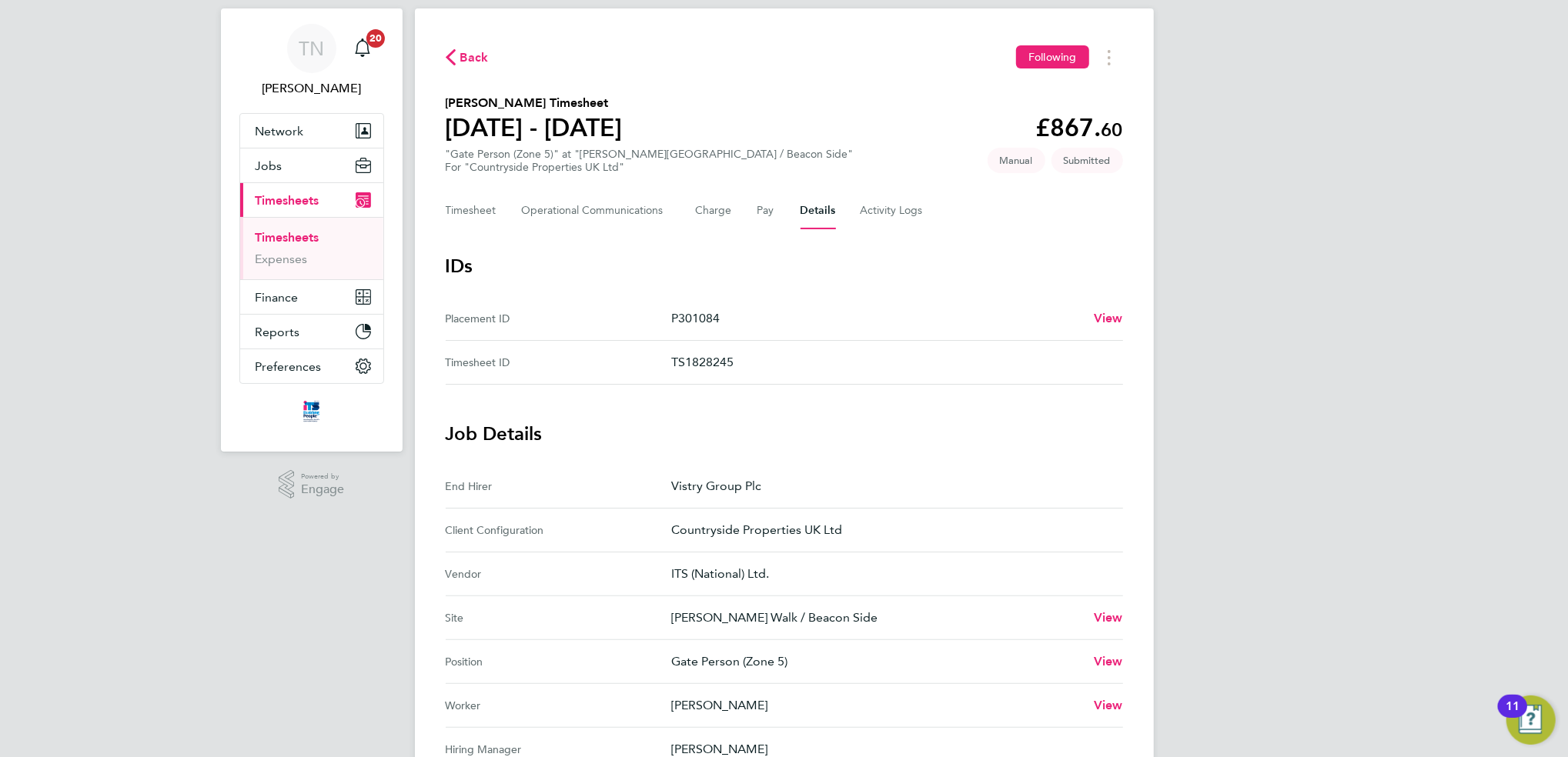
scroll to position [17, 0]
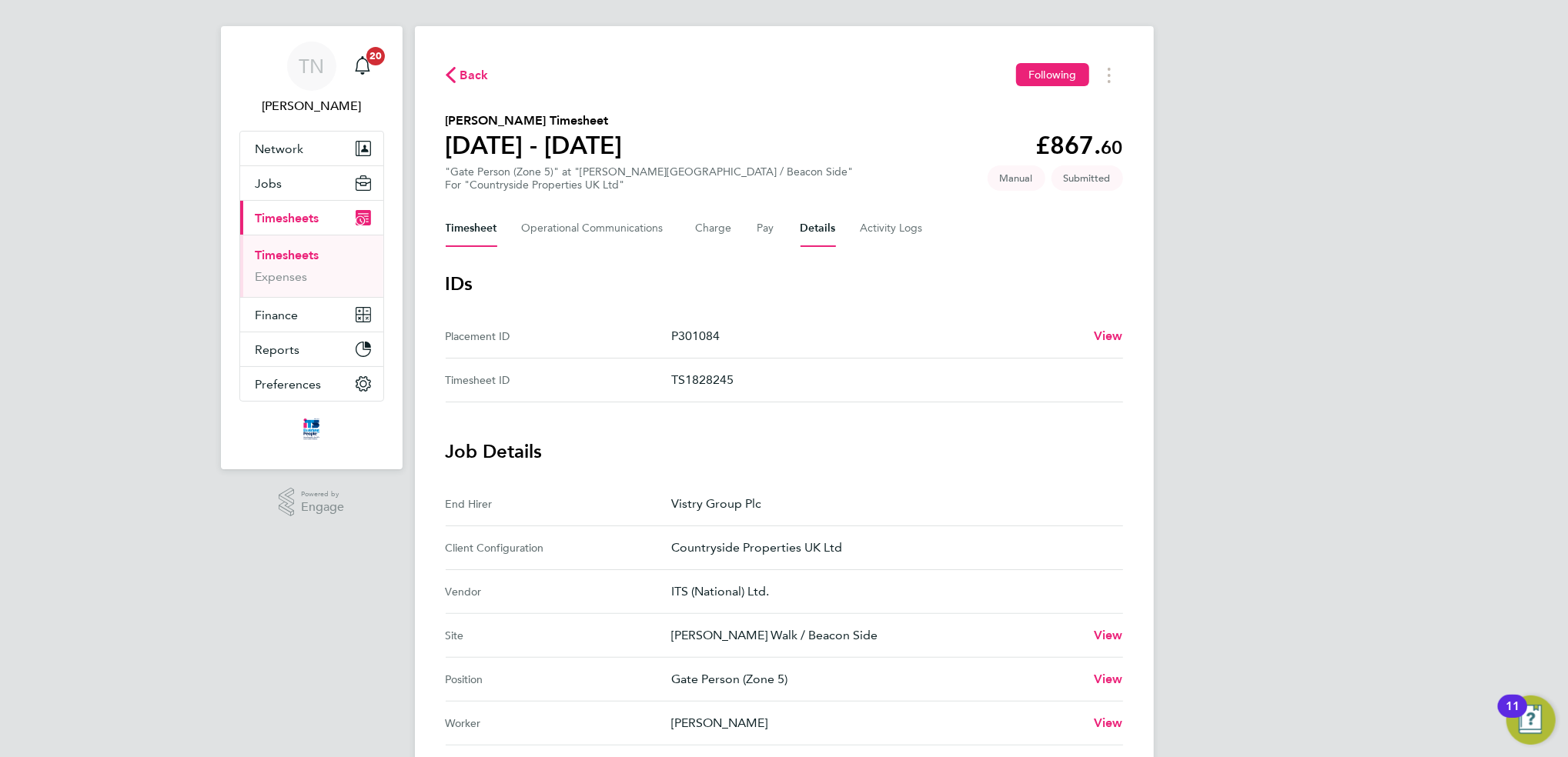
click at [449, 223] on button "Timesheet" at bounding box center [472, 228] width 52 height 37
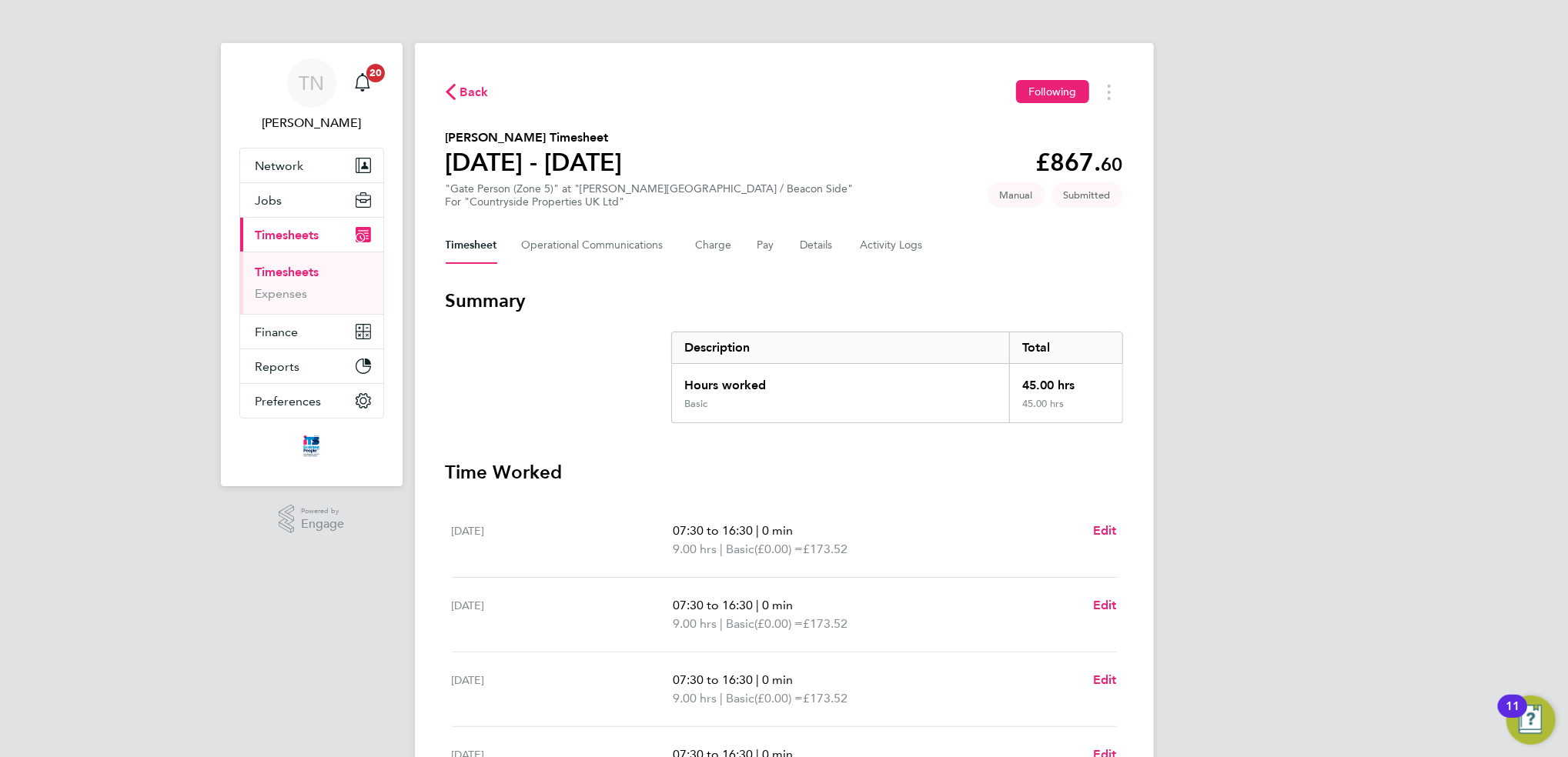
click at [481, 92] on span "Back" at bounding box center [474, 92] width 28 height 19
